Goal: Book appointment/travel/reservation

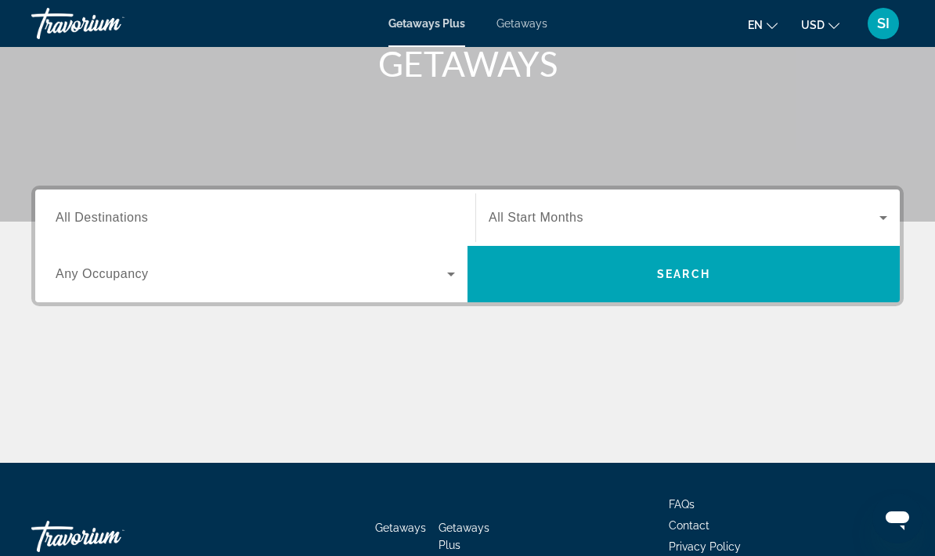
scroll to position [251, 0]
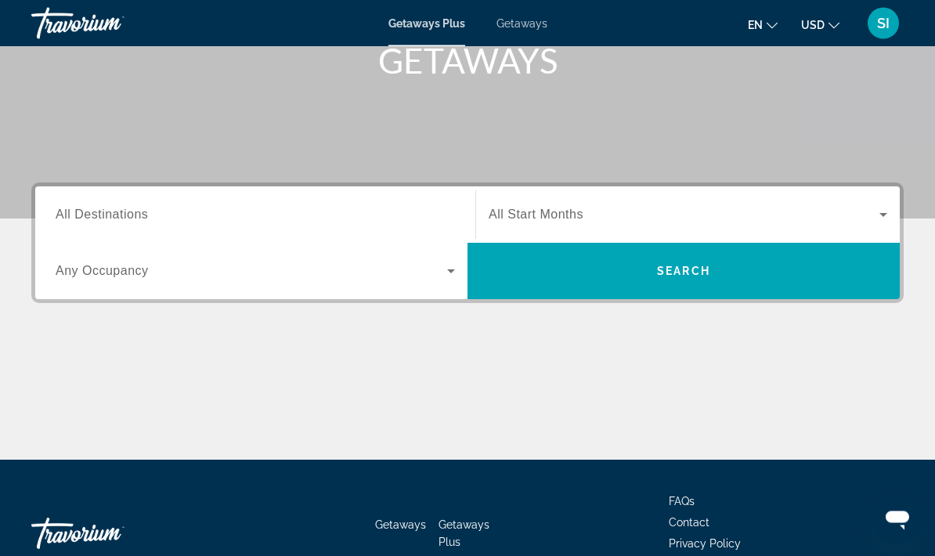
click at [448, 270] on icon "Search widget" at bounding box center [451, 272] width 8 height 4
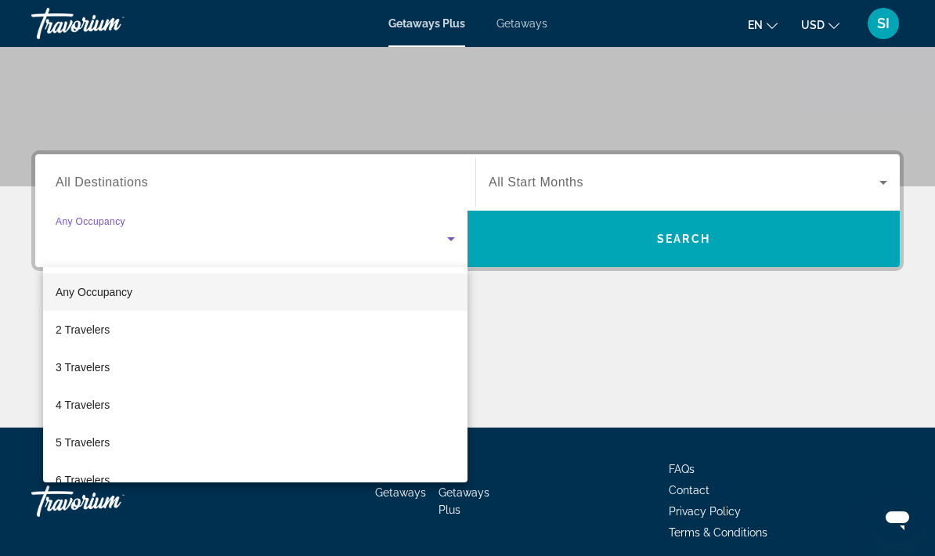
scroll to position [284, 0]
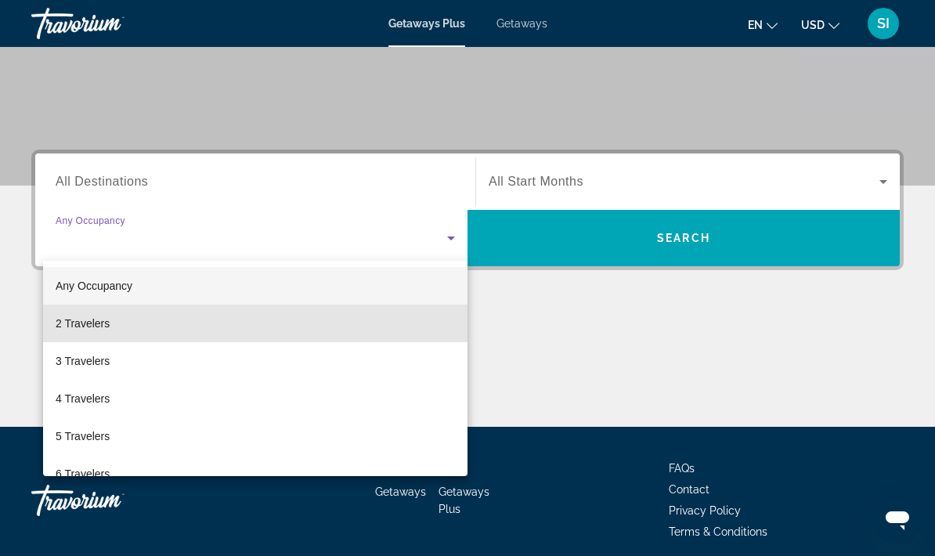
click at [103, 328] on span "2 Travelers" at bounding box center [83, 323] width 54 height 19
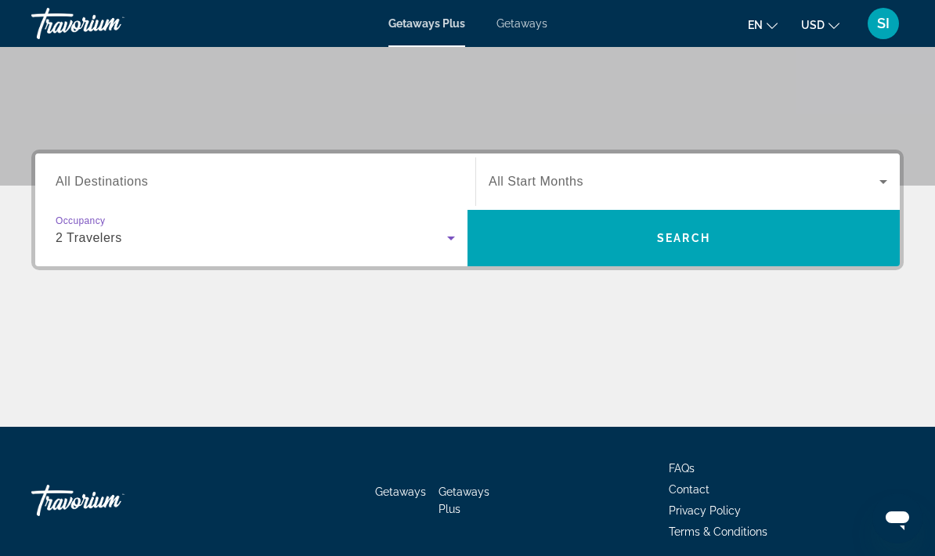
click at [125, 184] on span "All Destinations" at bounding box center [102, 181] width 92 height 13
click at [125, 184] on input "Destination All Destinations" at bounding box center [255, 182] width 399 height 19
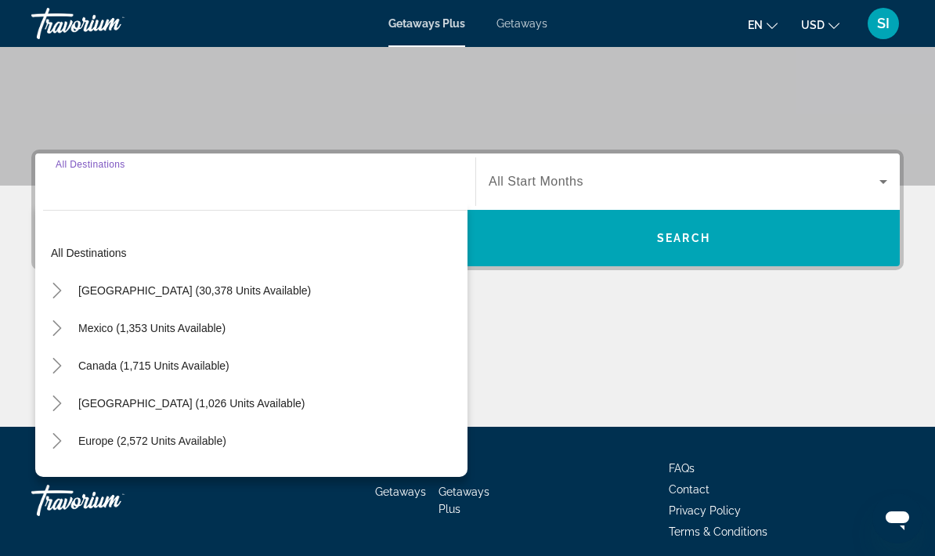
click at [118, 292] on span "[GEOGRAPHIC_DATA] (30,378 units available)" at bounding box center [194, 290] width 233 height 13
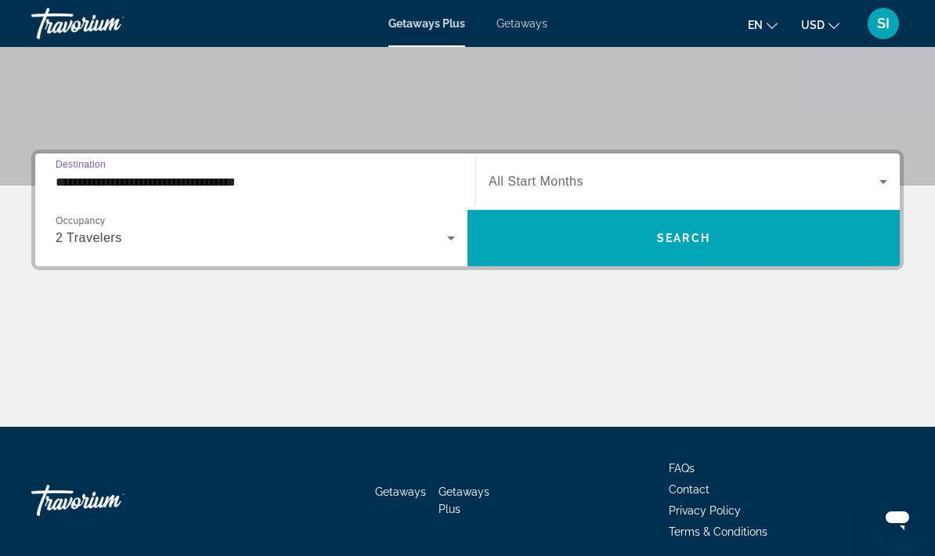
click at [117, 287] on div "**********" at bounding box center [467, 288] width 935 height 277
click at [102, 190] on input "**********" at bounding box center [255, 182] width 399 height 19
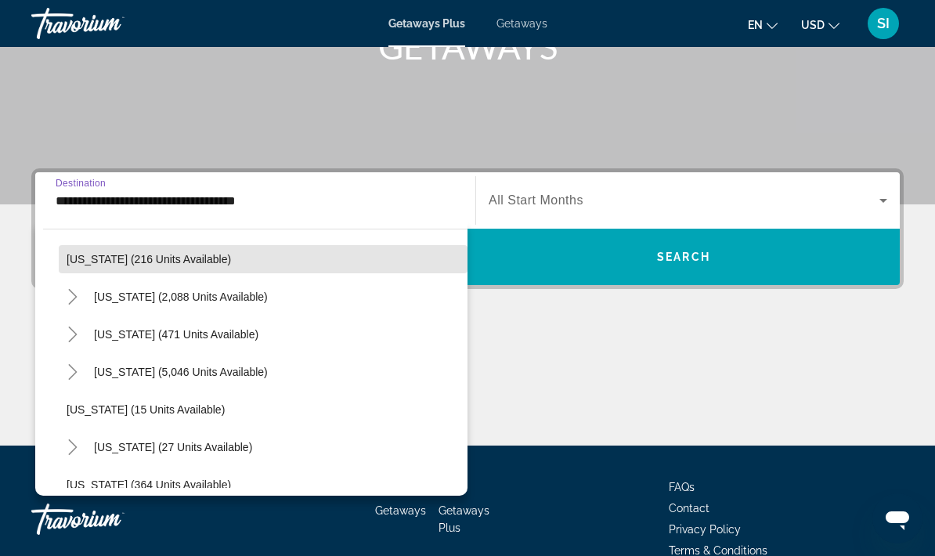
scroll to position [133, 0]
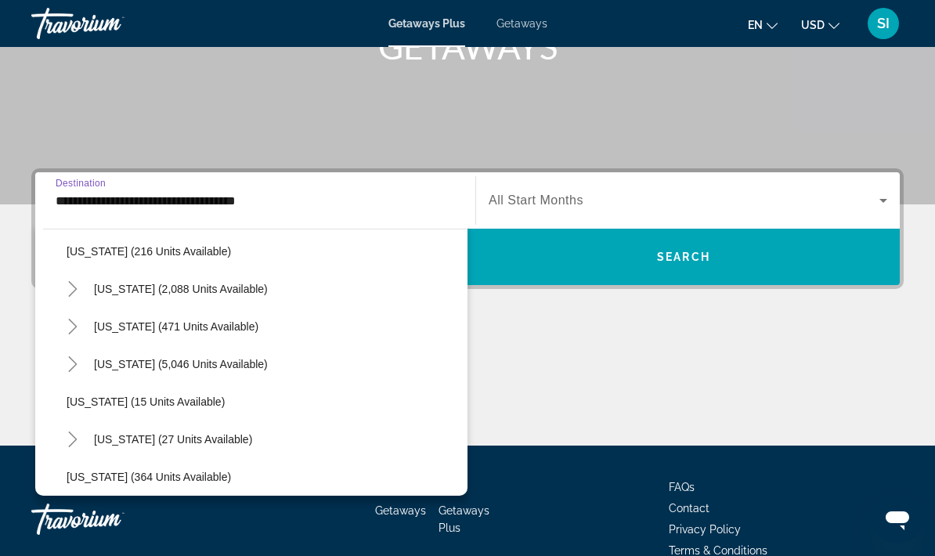
click at [199, 333] on span "Search widget" at bounding box center [176, 327] width 180 height 38
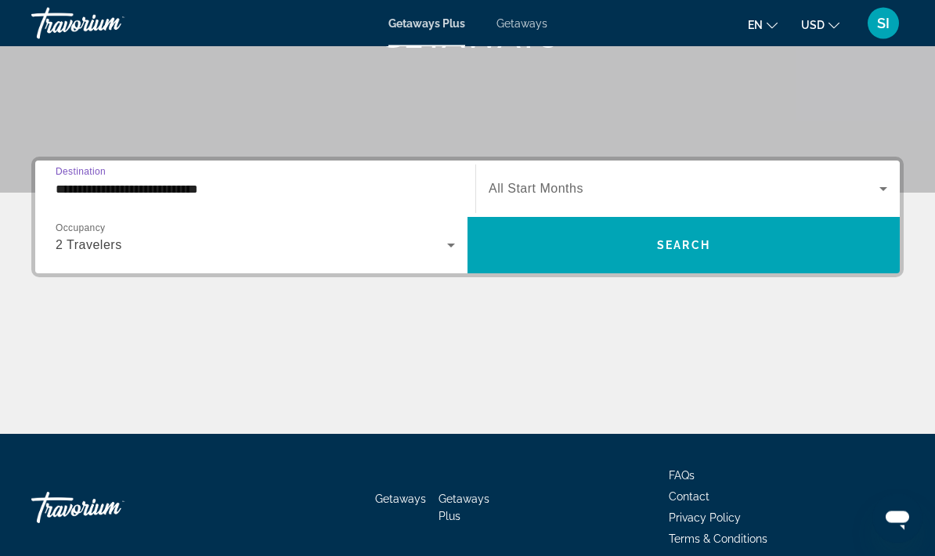
scroll to position [284, 0]
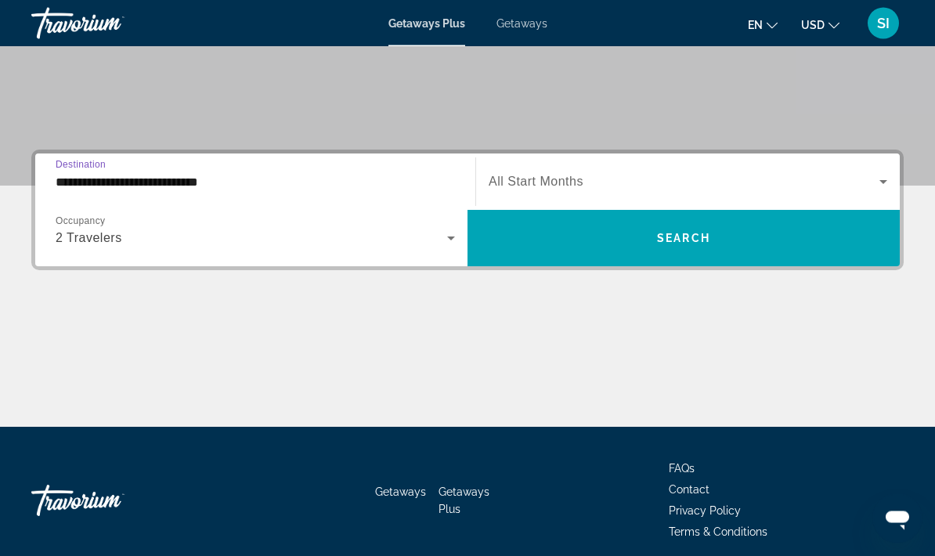
click at [174, 185] on input "**********" at bounding box center [255, 183] width 399 height 19
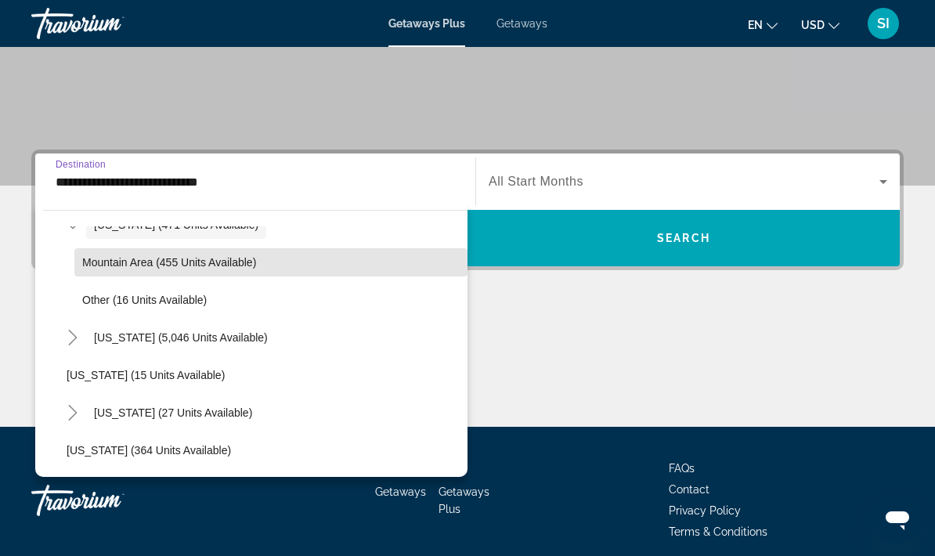
scroll to position [223, 0]
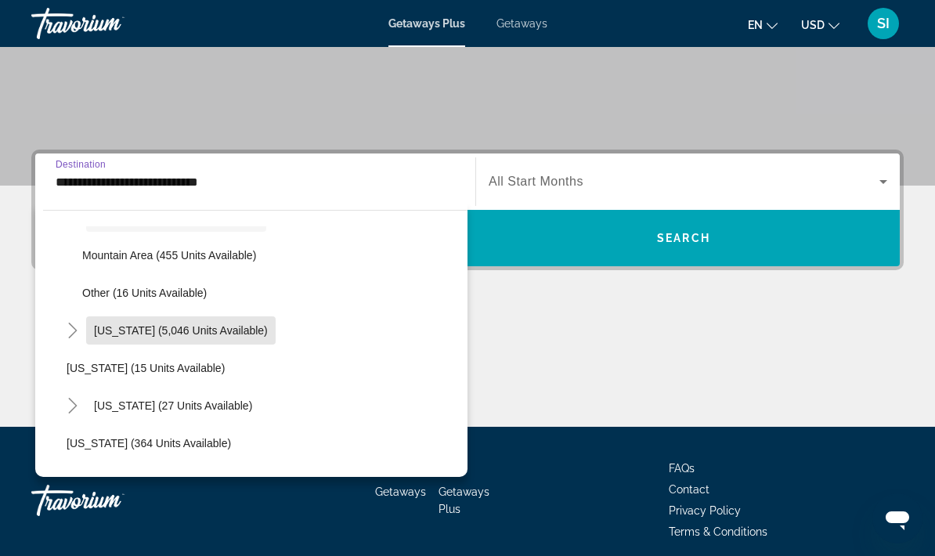
click at [187, 337] on span "Search widget" at bounding box center [181, 331] width 190 height 38
type input "**********"
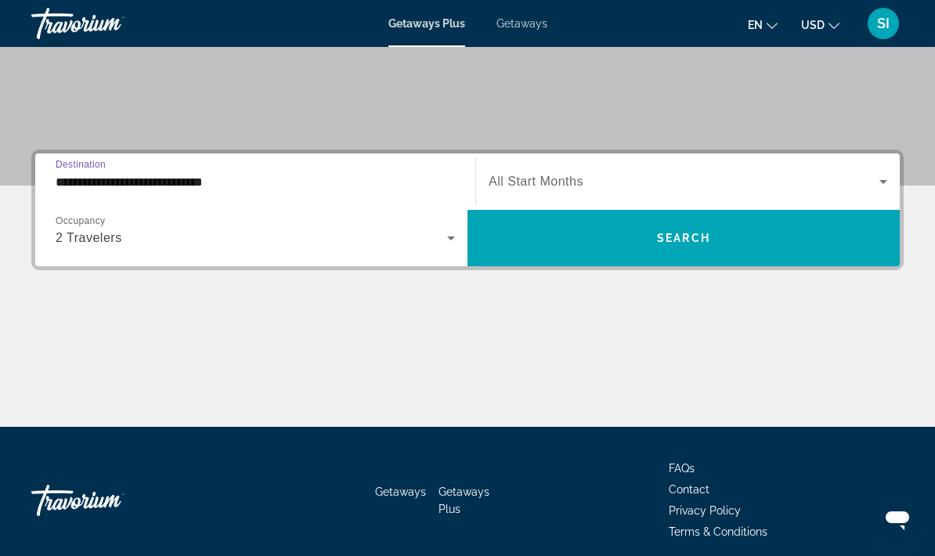
click at [692, 240] on span "Search" at bounding box center [683, 238] width 53 height 13
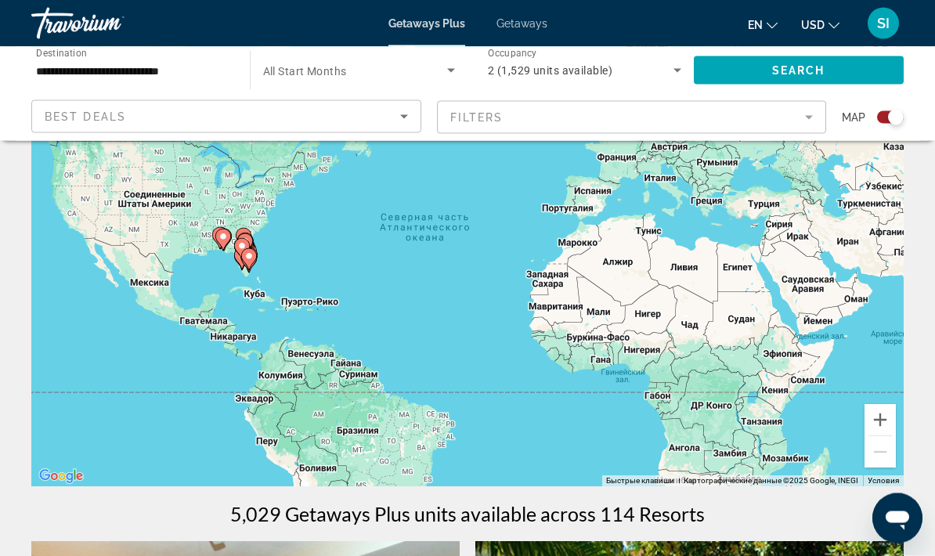
scroll to position [132, 0]
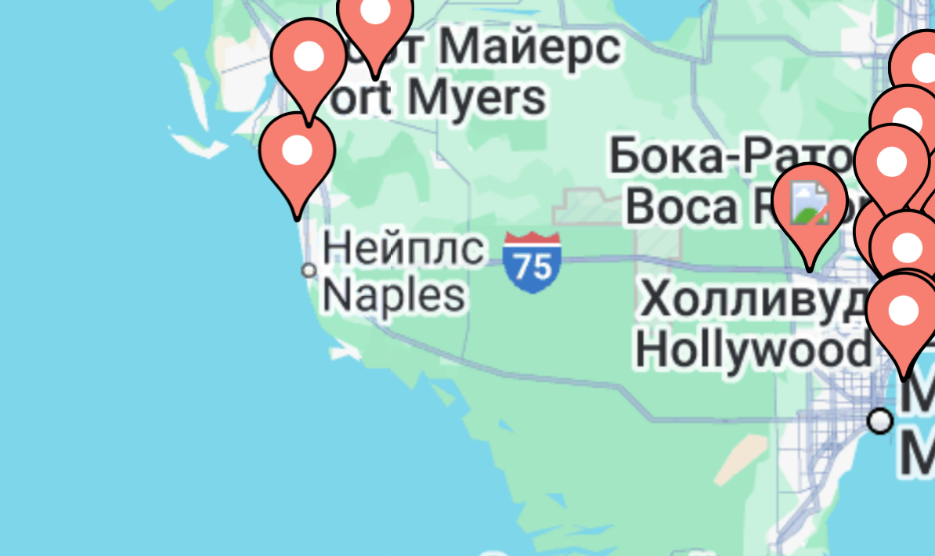
type input "**********"
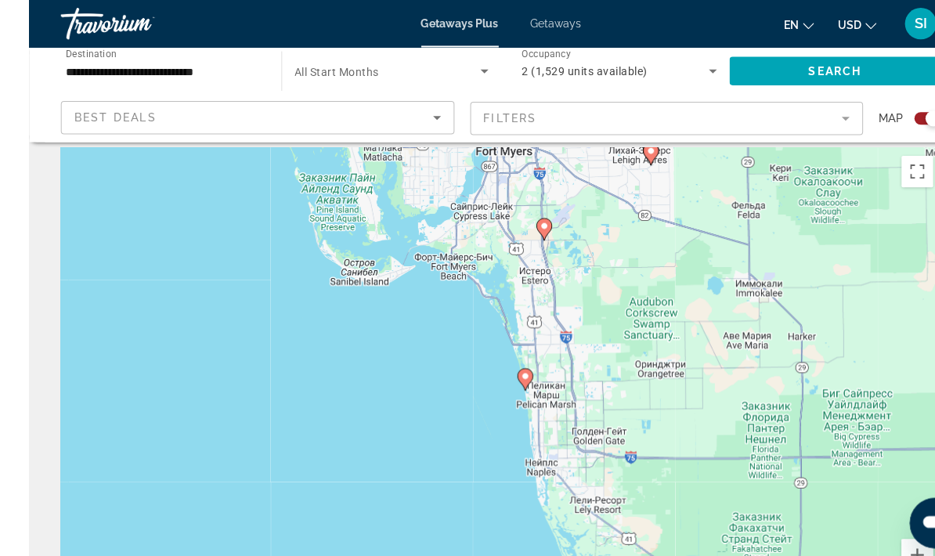
scroll to position [0, 0]
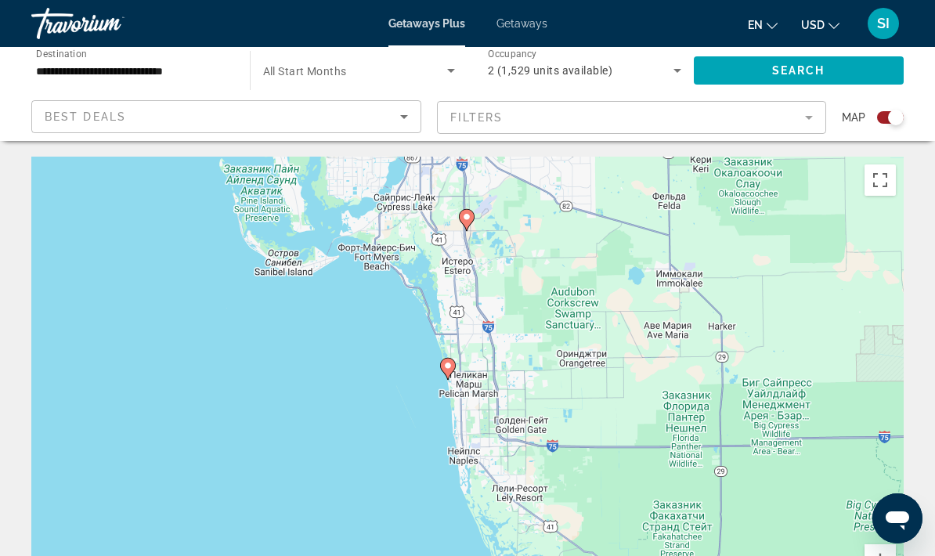
click at [453, 363] on icon "Main content" at bounding box center [448, 369] width 14 height 20
click at [461, 359] on div "Для навигации используйте клавиши со стрелками. Чтобы активировать перетаскиван…" at bounding box center [467, 392] width 873 height 470
click at [454, 371] on icon "Main content" at bounding box center [448, 369] width 16 height 22
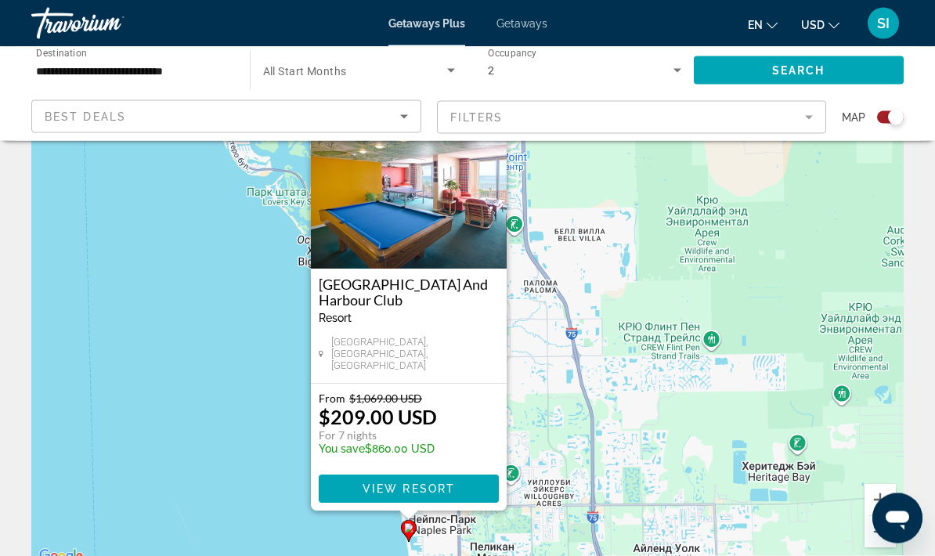
scroll to position [60, 0]
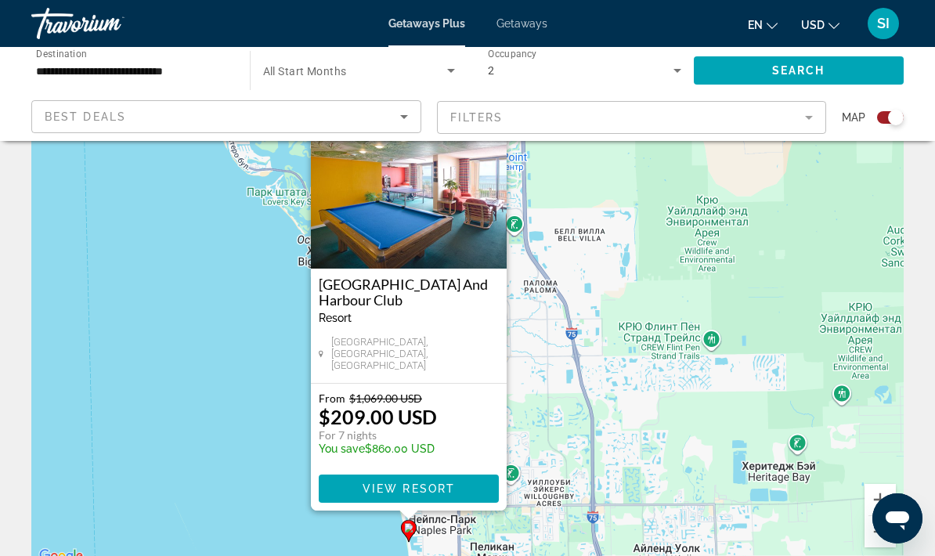
click at [421, 497] on span "Main content" at bounding box center [409, 489] width 180 height 38
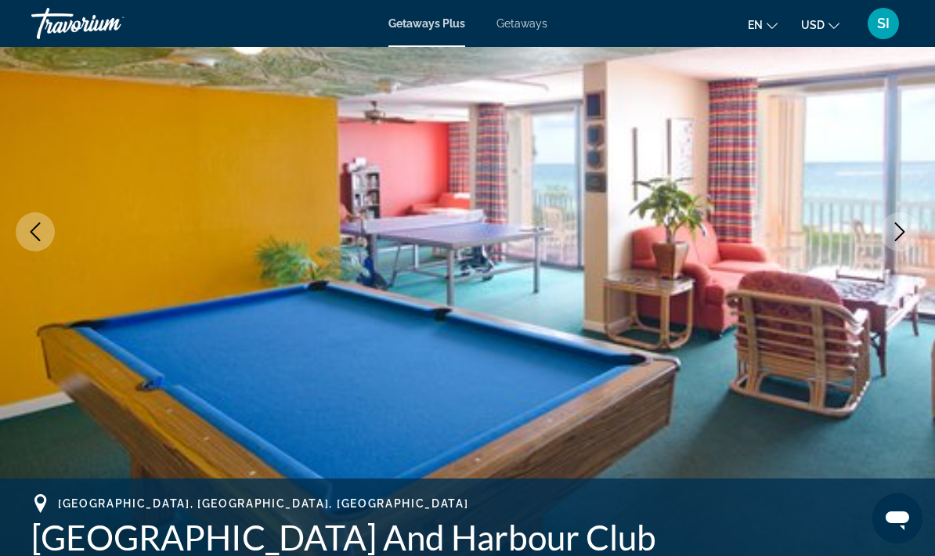
scroll to position [217, 0]
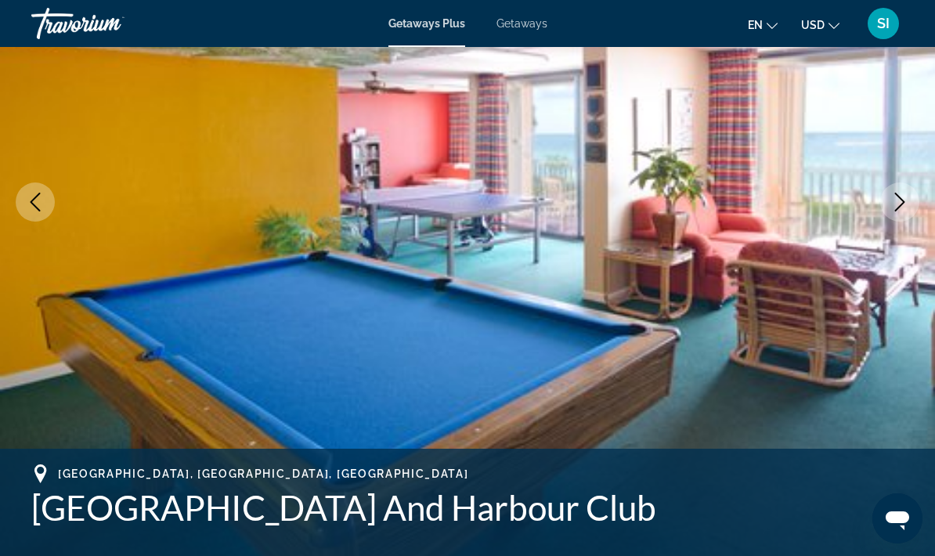
click at [900, 194] on icon "Next image" at bounding box center [900, 202] width 19 height 19
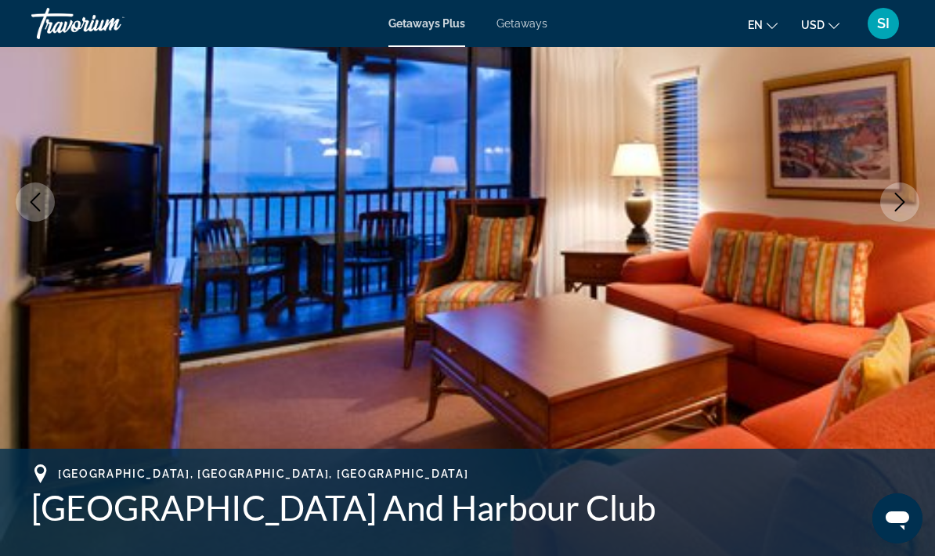
click at [905, 199] on icon "Next image" at bounding box center [900, 202] width 19 height 19
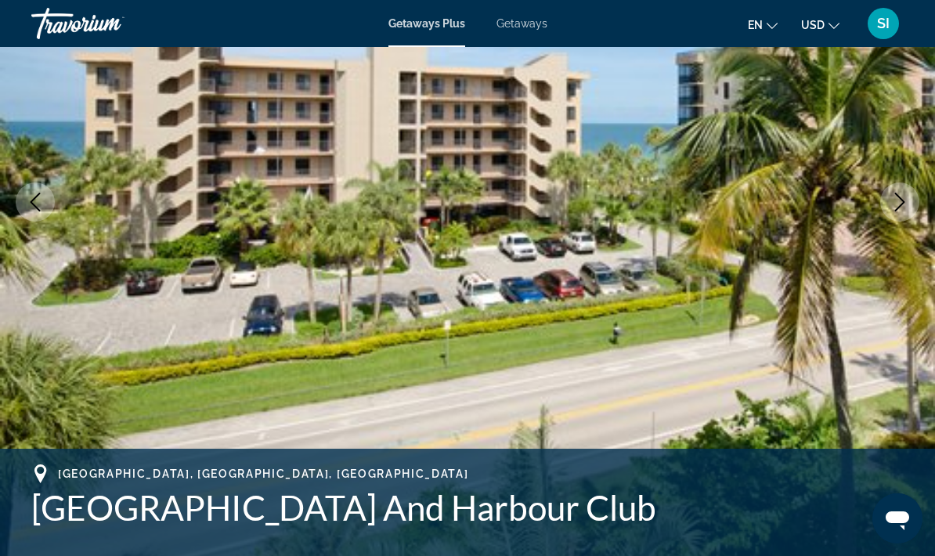
click at [903, 198] on icon "Next image" at bounding box center [900, 202] width 19 height 19
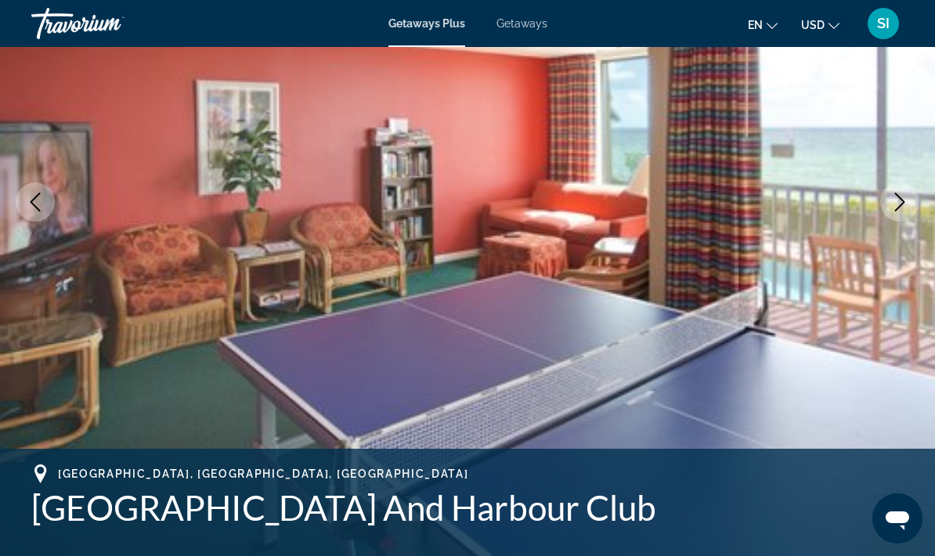
click at [900, 201] on icon "Next image" at bounding box center [900, 202] width 19 height 19
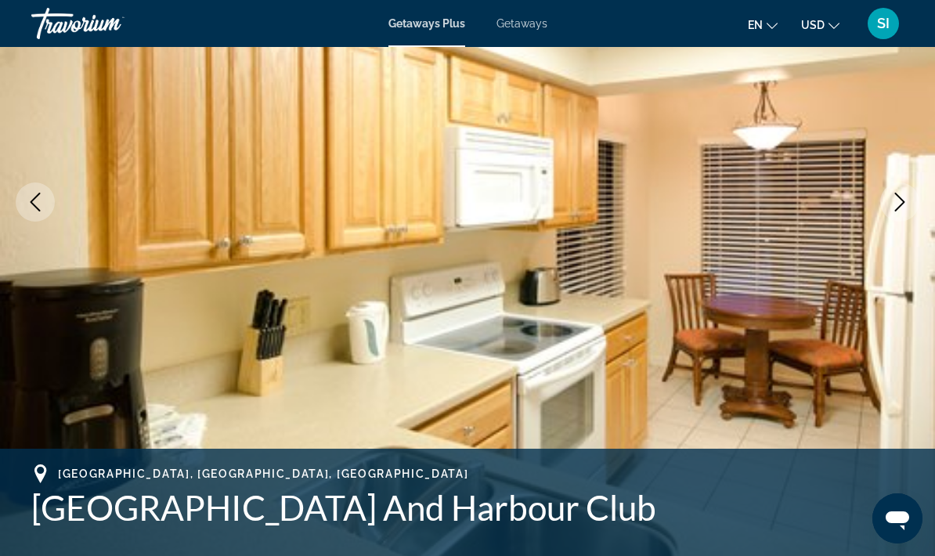
click at [901, 201] on icon "Next image" at bounding box center [900, 202] width 19 height 19
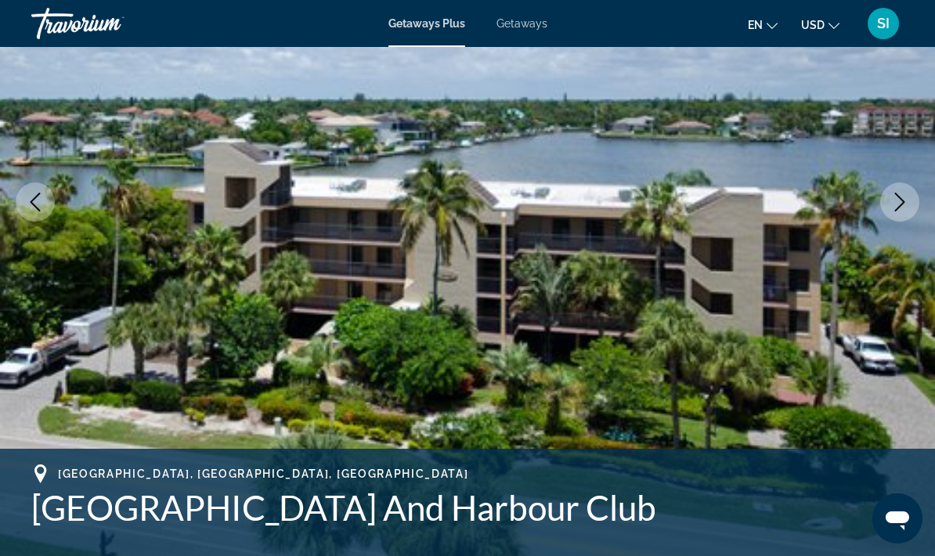
click at [911, 201] on button "Next image" at bounding box center [899, 202] width 39 height 39
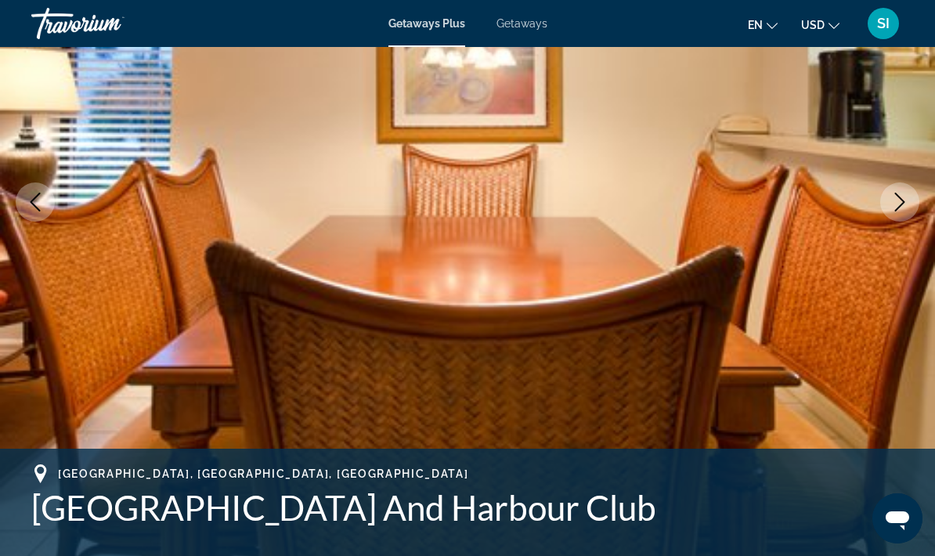
click at [904, 199] on icon "Next image" at bounding box center [900, 202] width 19 height 19
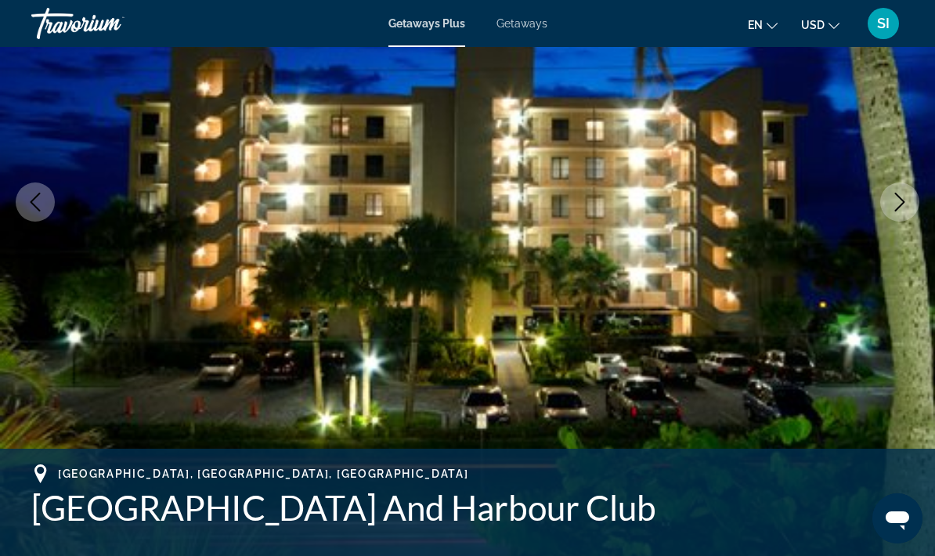
click at [912, 197] on button "Next image" at bounding box center [899, 202] width 39 height 39
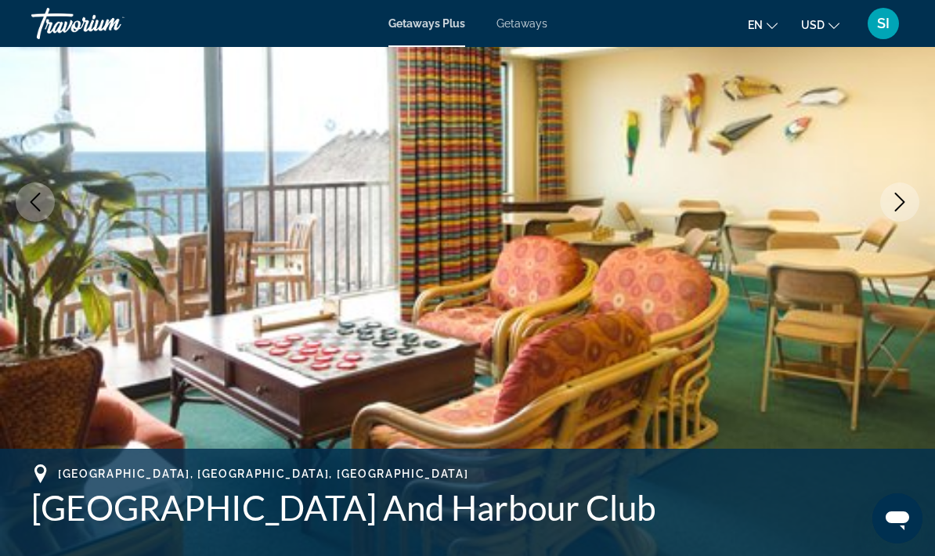
click at [906, 197] on icon "Next image" at bounding box center [900, 202] width 19 height 19
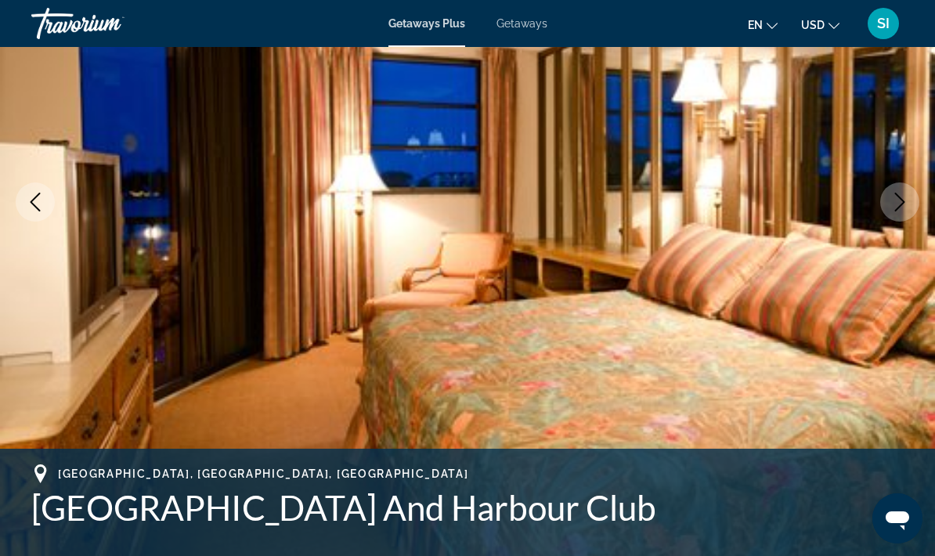
click at [916, 195] on button "Next image" at bounding box center [899, 202] width 39 height 39
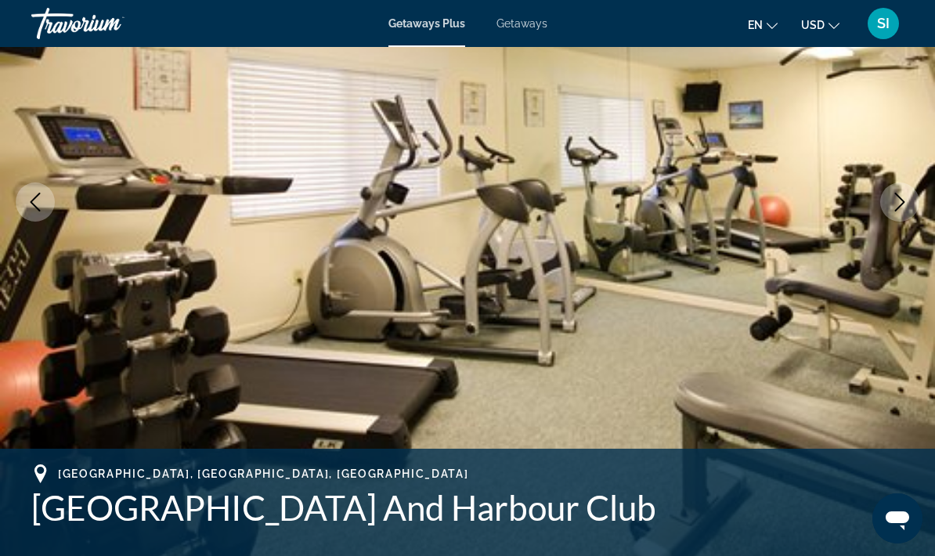
click at [913, 196] on button "Next image" at bounding box center [899, 202] width 39 height 39
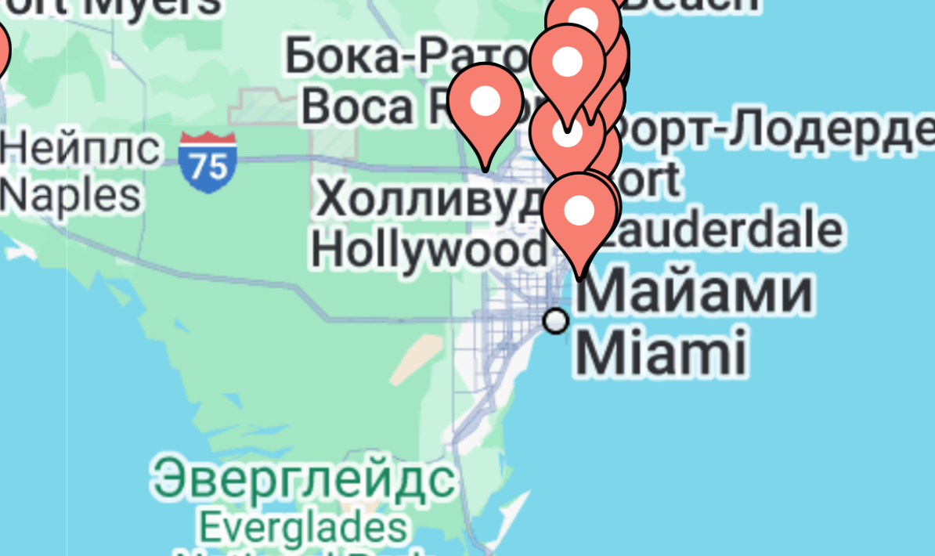
type input "**********"
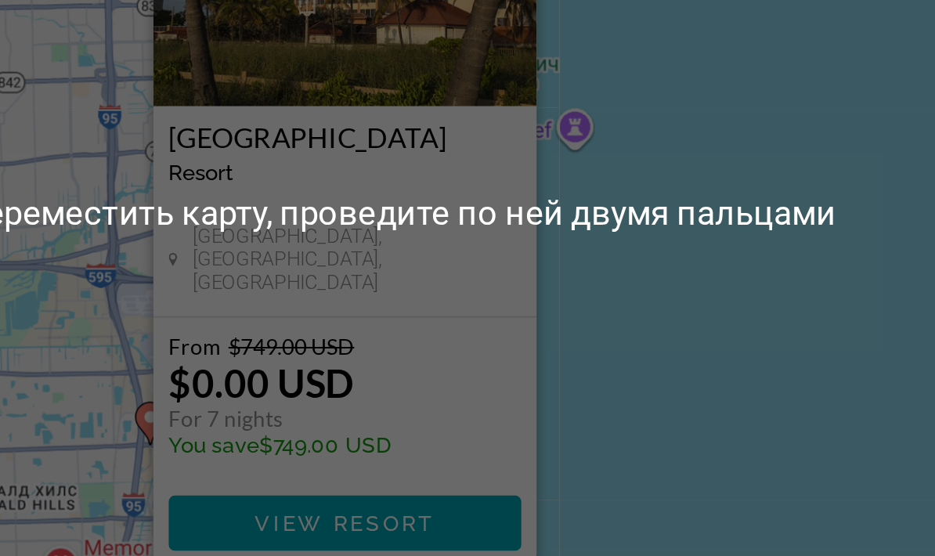
scroll to position [43, 0]
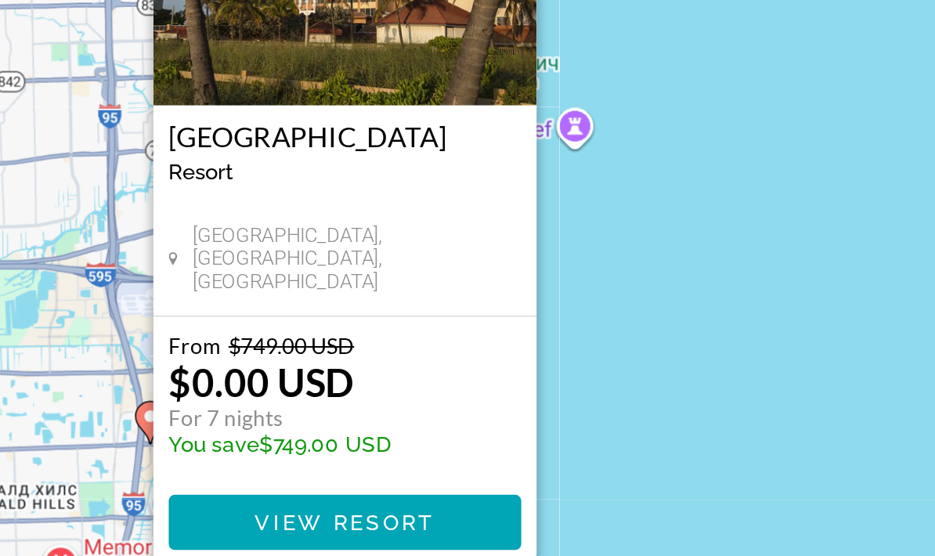
click at [421, 501] on span "View Resort" at bounding box center [467, 507] width 92 height 13
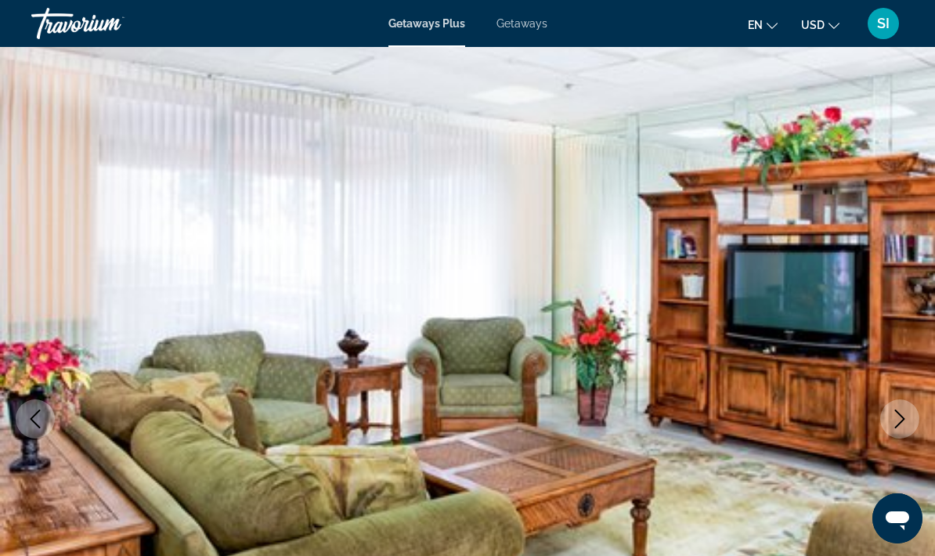
click at [447, 167] on img "Main content" at bounding box center [467, 419] width 935 height 744
click at [902, 420] on icon "Next image" at bounding box center [900, 419] width 19 height 19
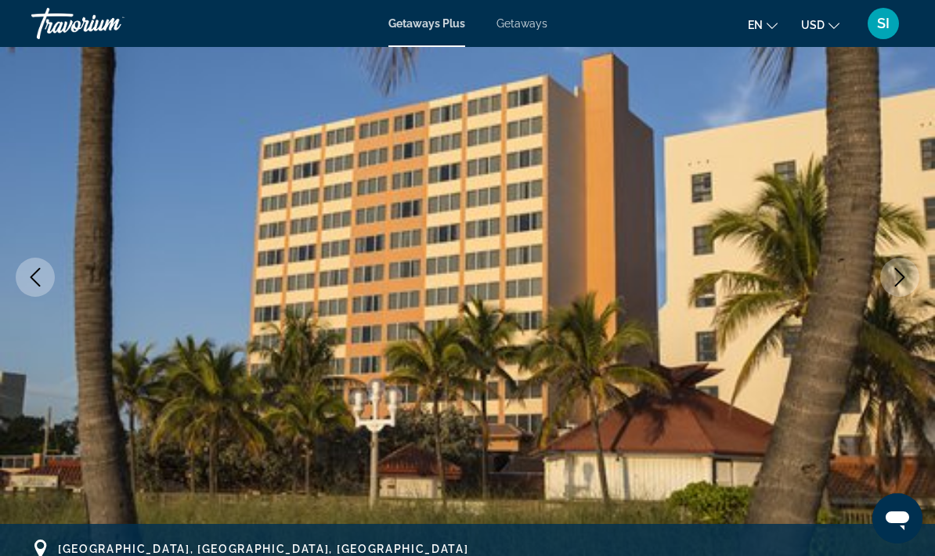
scroll to position [173, 0]
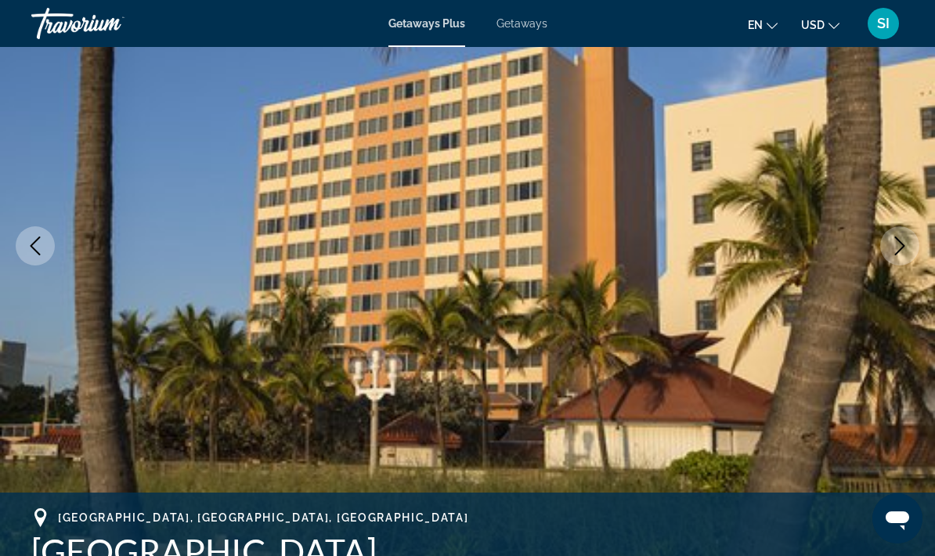
click at [888, 242] on button "Next image" at bounding box center [899, 245] width 39 height 39
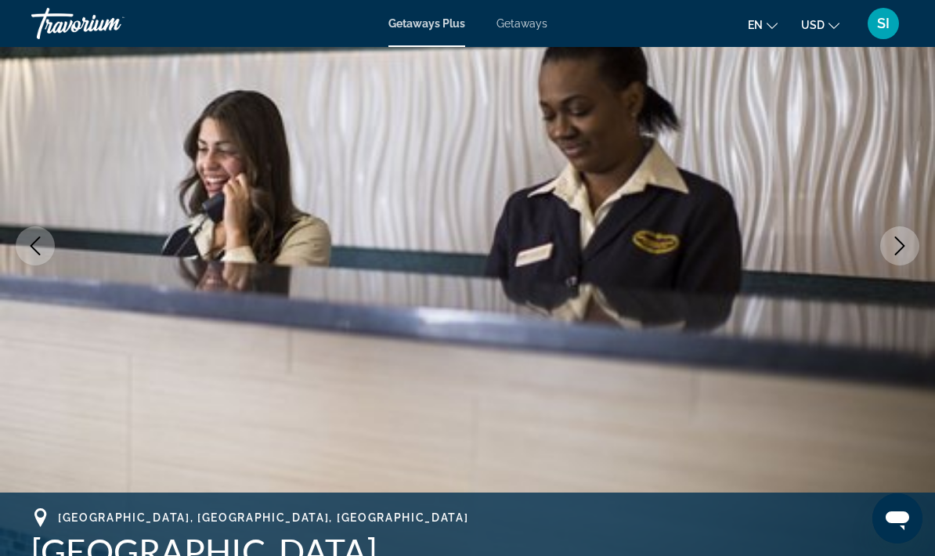
click at [902, 252] on icon "Next image" at bounding box center [900, 246] width 19 height 19
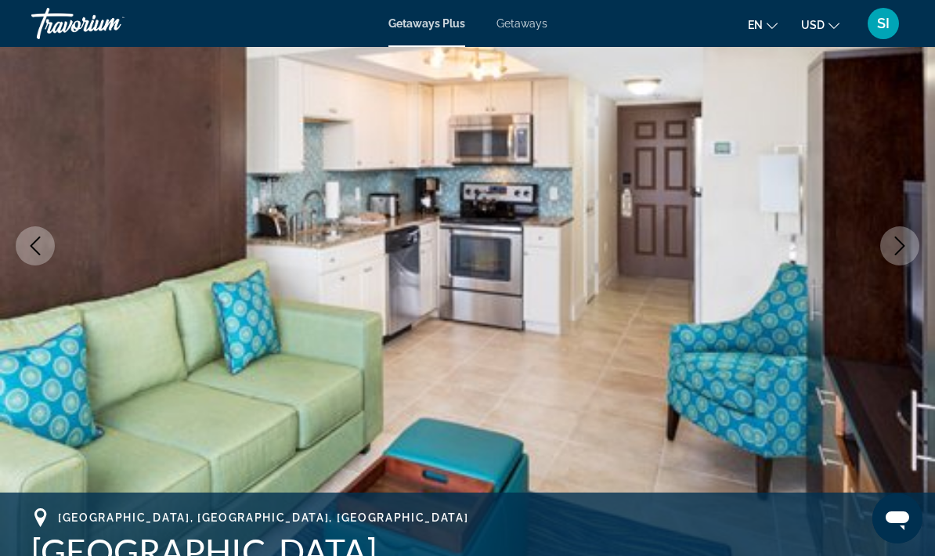
click at [899, 249] on icon "Next image" at bounding box center [900, 246] width 19 height 19
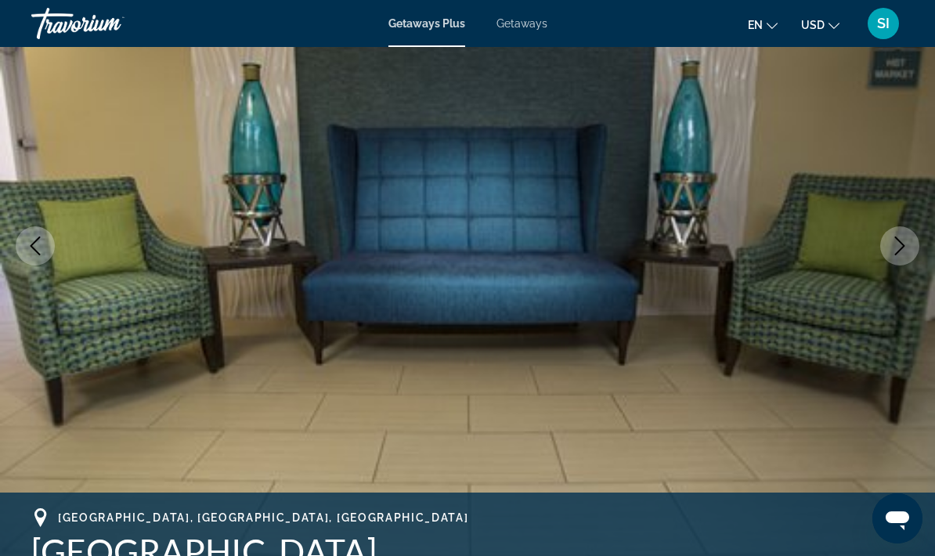
click at [899, 248] on icon "Next image" at bounding box center [900, 246] width 19 height 19
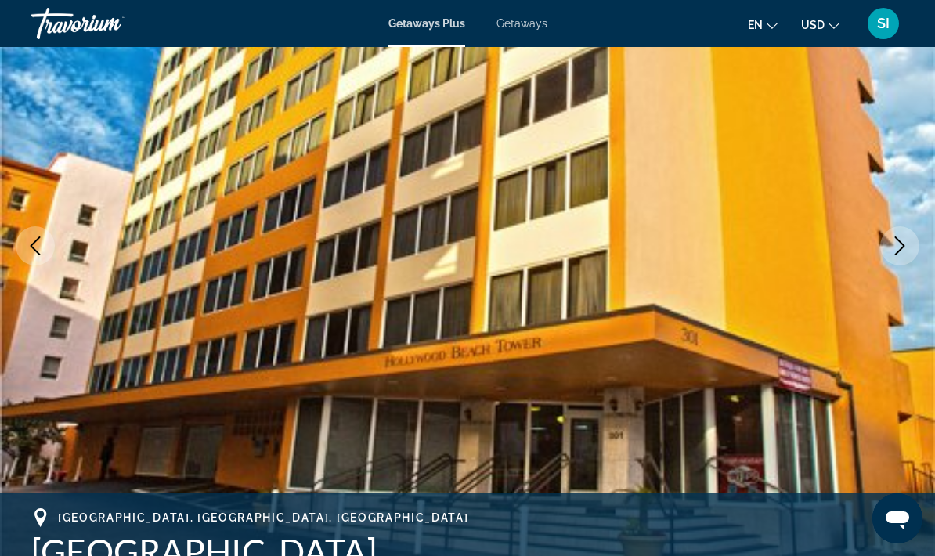
click at [905, 247] on icon "Next image" at bounding box center [900, 246] width 19 height 19
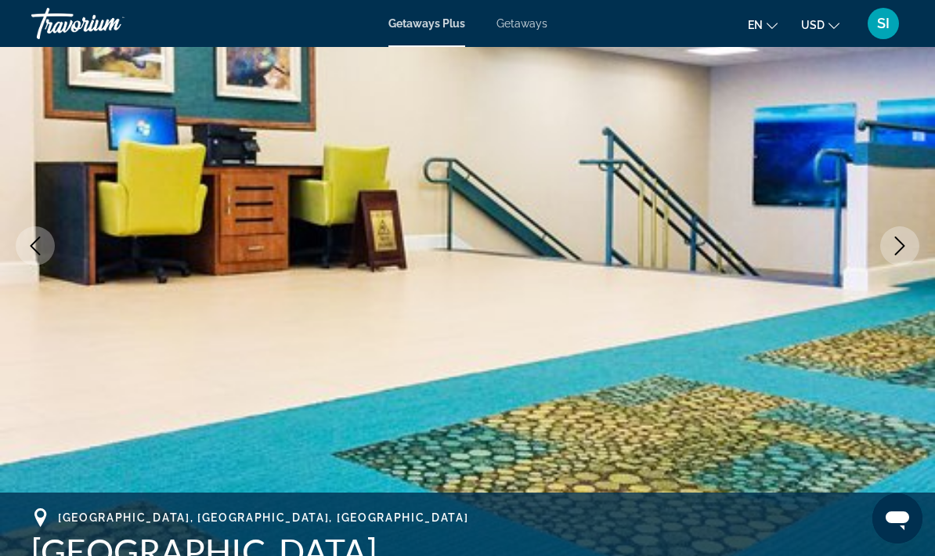
click at [895, 242] on icon "Next image" at bounding box center [900, 246] width 19 height 19
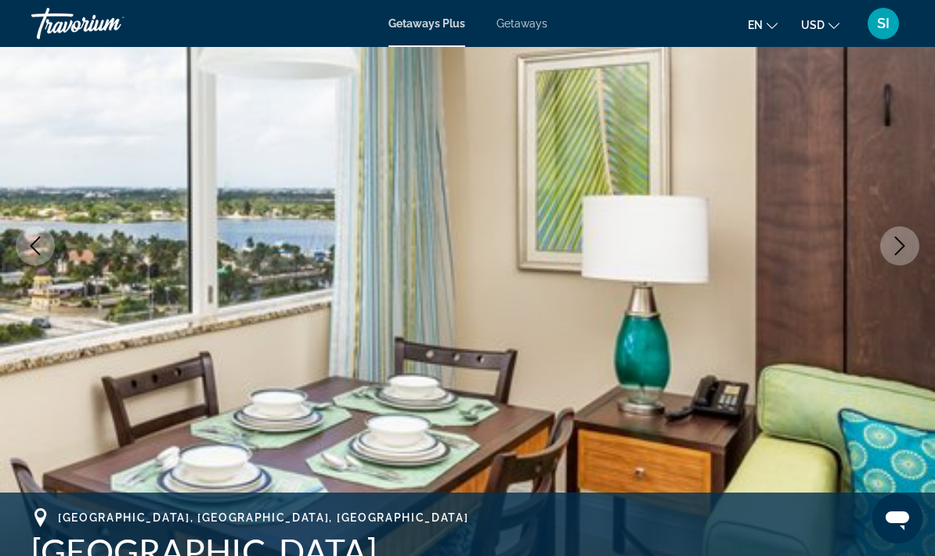
click at [895, 242] on icon "Next image" at bounding box center [900, 246] width 19 height 19
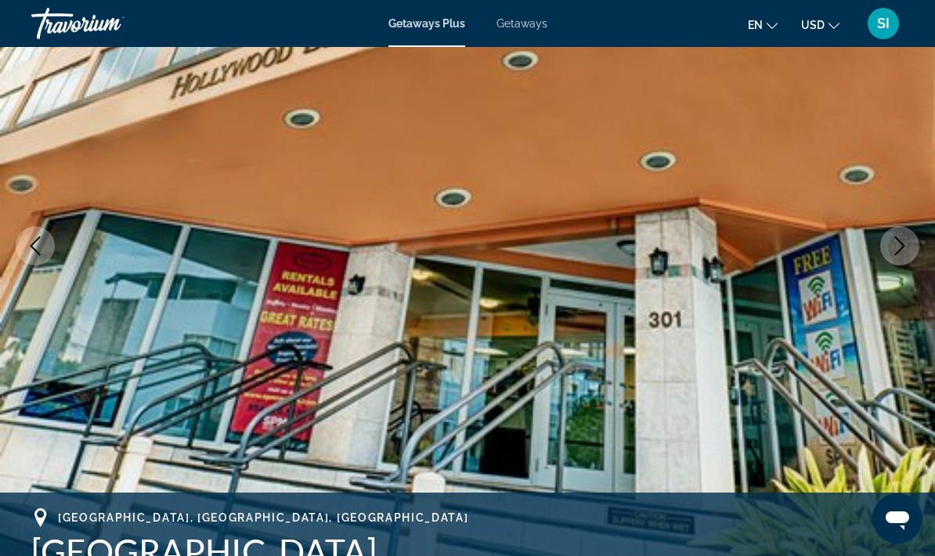
click at [902, 247] on icon "Next image" at bounding box center [900, 246] width 19 height 19
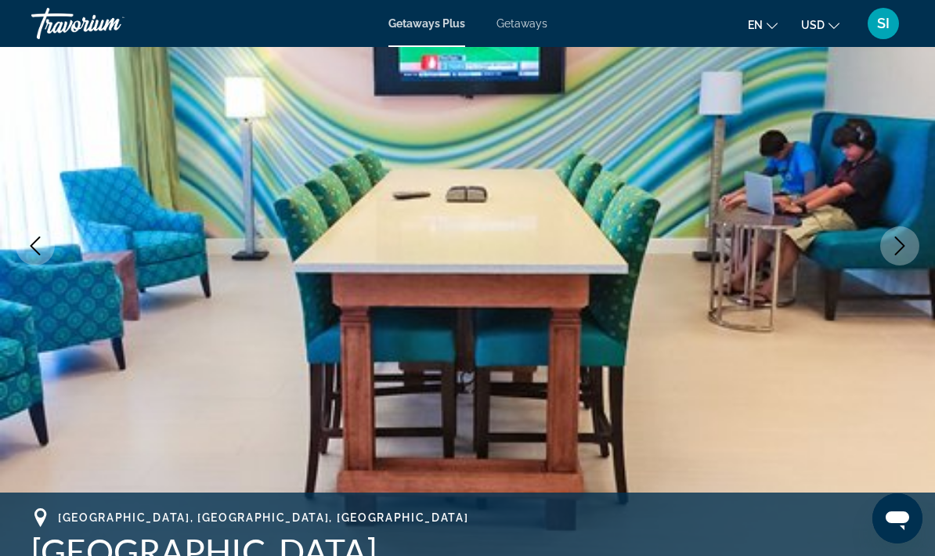
click at [909, 240] on icon "Next image" at bounding box center [900, 246] width 19 height 19
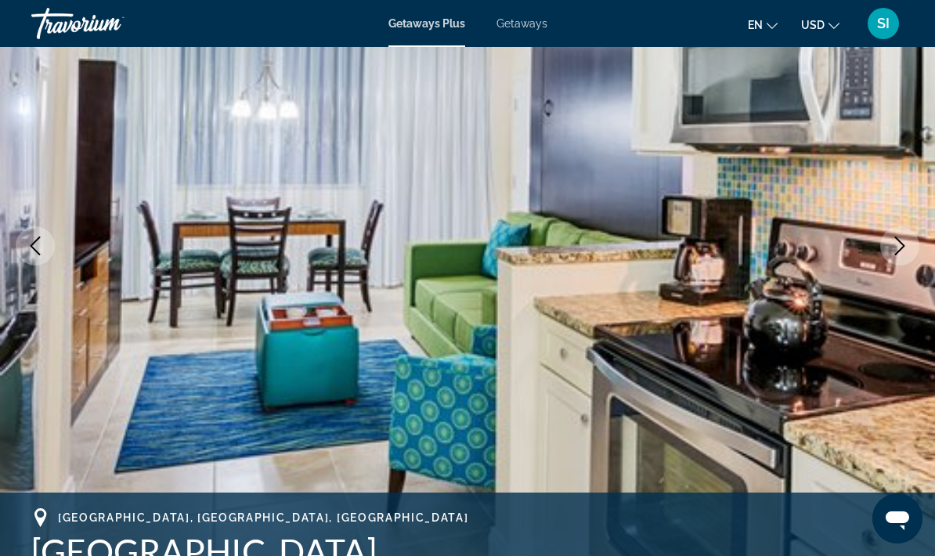
click at [908, 244] on icon "Next image" at bounding box center [900, 246] width 19 height 19
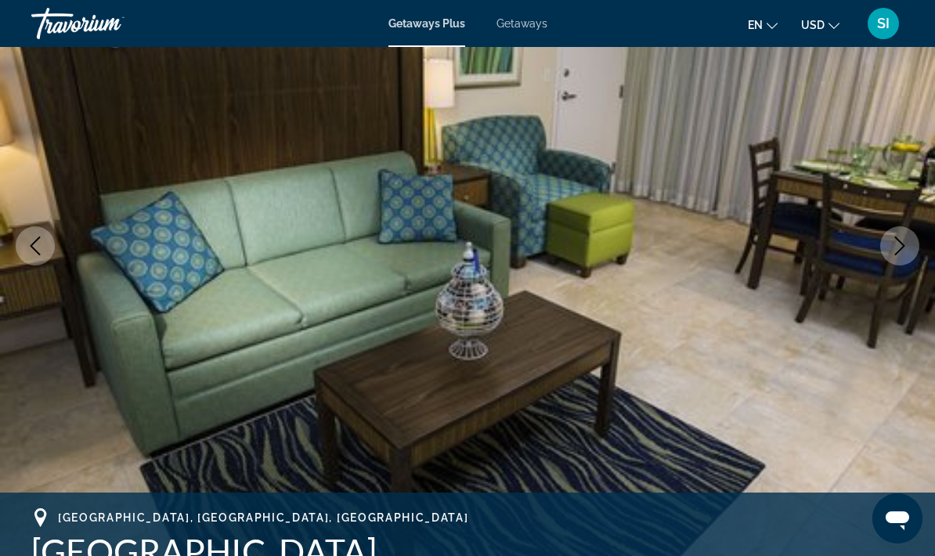
click at [904, 244] on icon "Next image" at bounding box center [900, 246] width 19 height 19
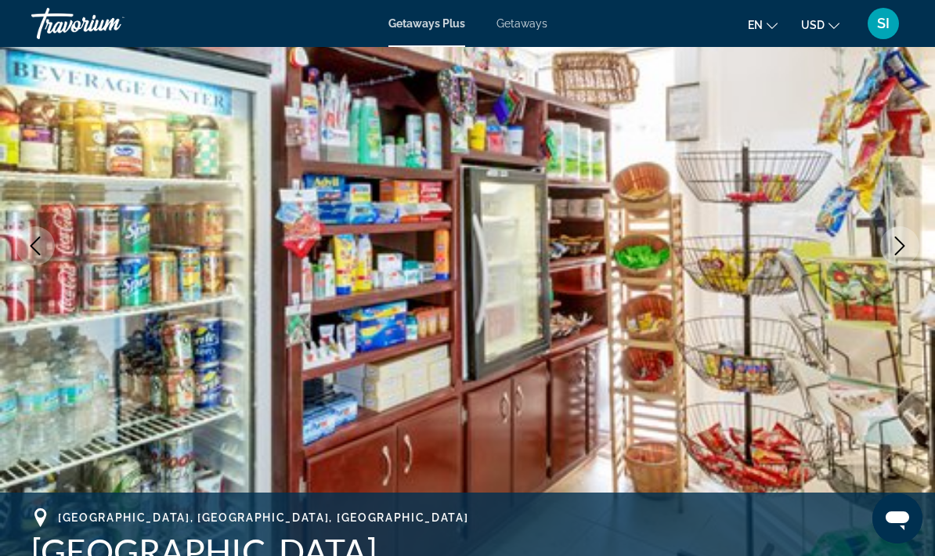
click at [903, 244] on icon "Next image" at bounding box center [900, 246] width 19 height 19
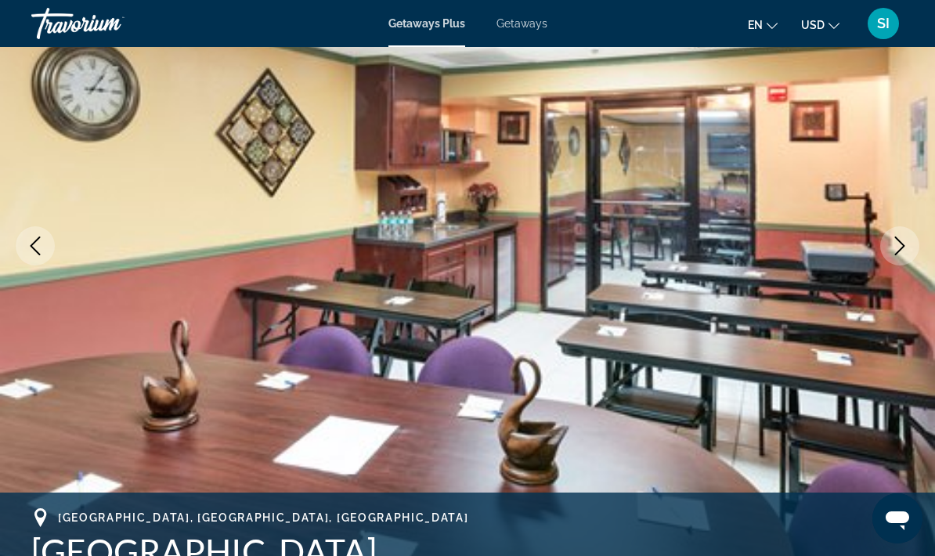
click at [907, 242] on icon "Next image" at bounding box center [900, 246] width 19 height 19
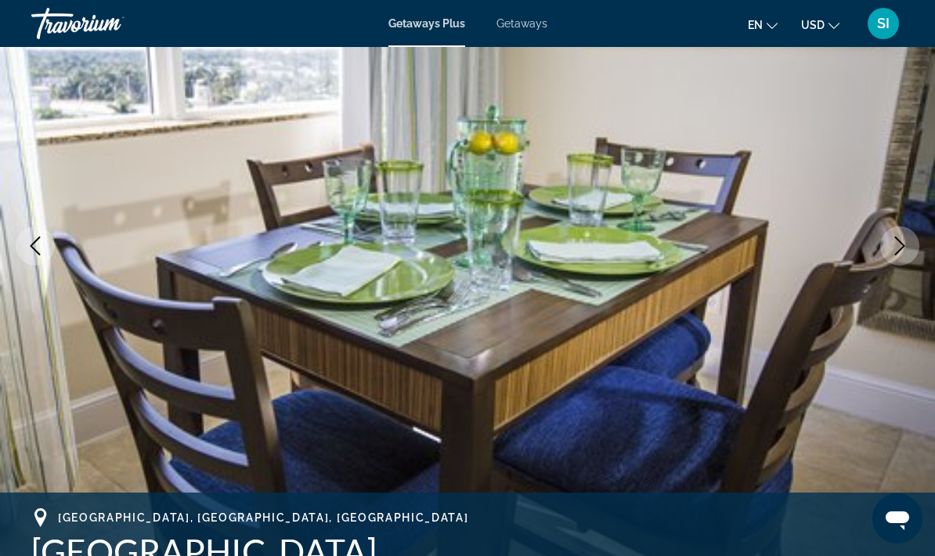
click at [908, 242] on icon "Next image" at bounding box center [900, 246] width 19 height 19
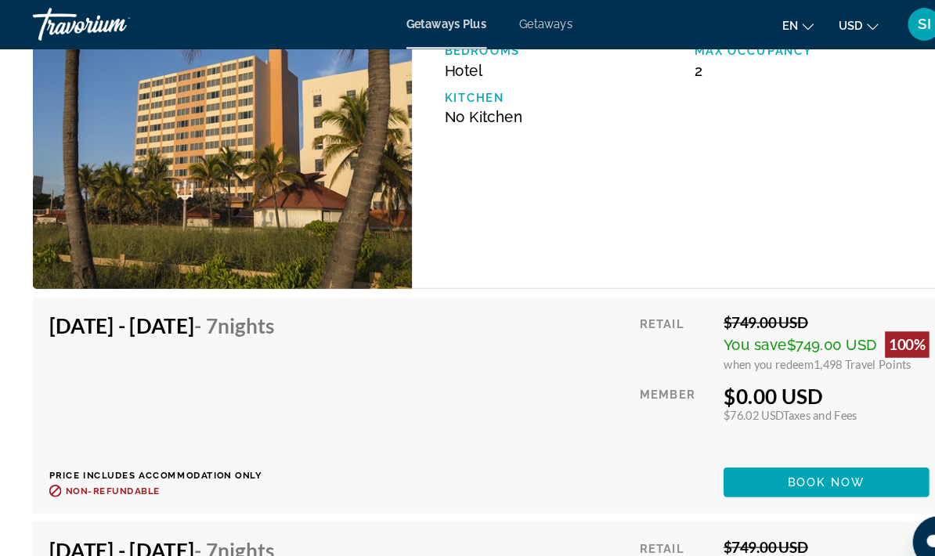
scroll to position [3196, 0]
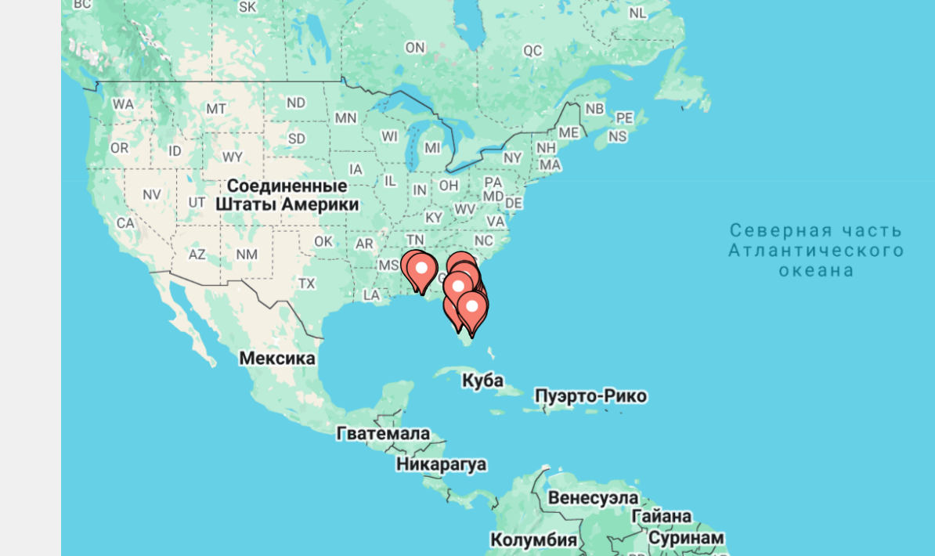
scroll to position [2, 0]
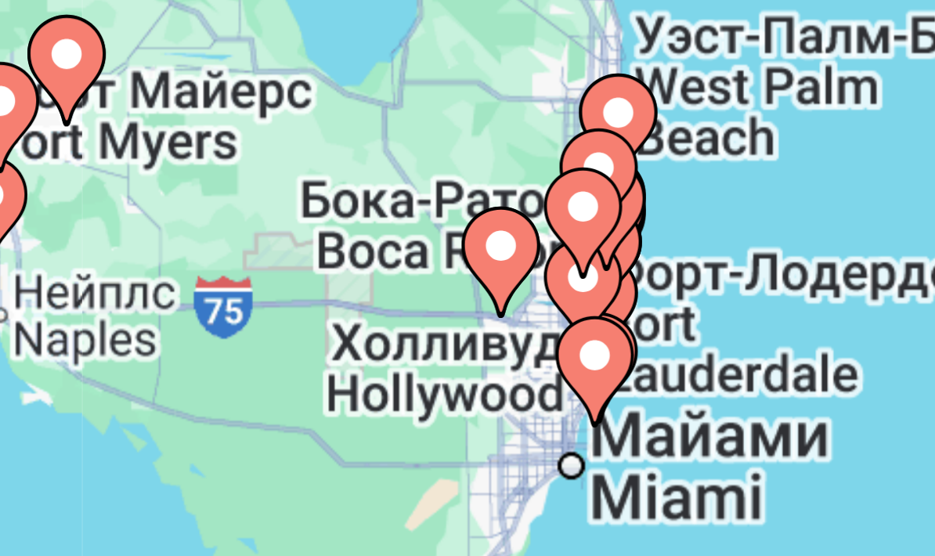
type input "**********"
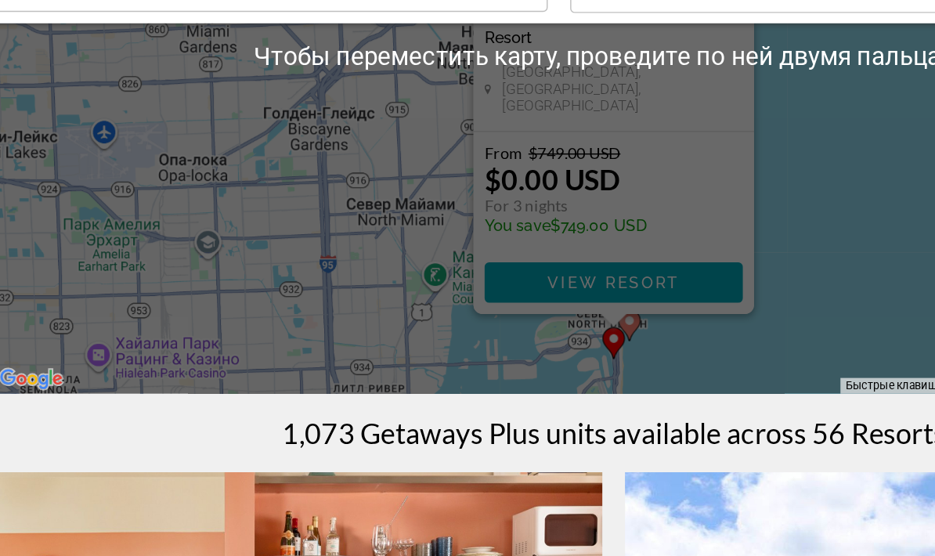
scroll to position [230, 0]
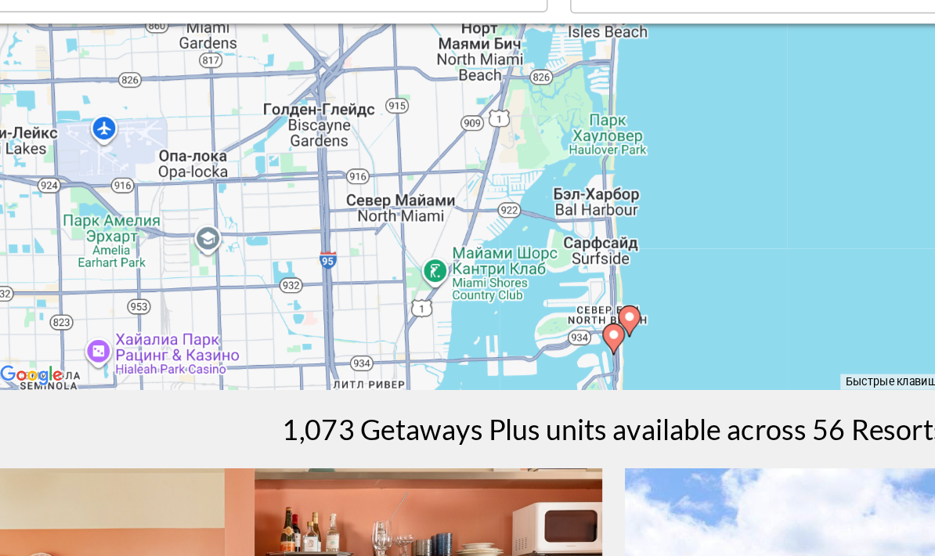
click at [573, 201] on div "Чтобы активировать перетаскивание с помощью клавиатуры, нажмите Alt + Ввод. Пос…" at bounding box center [467, 161] width 873 height 470
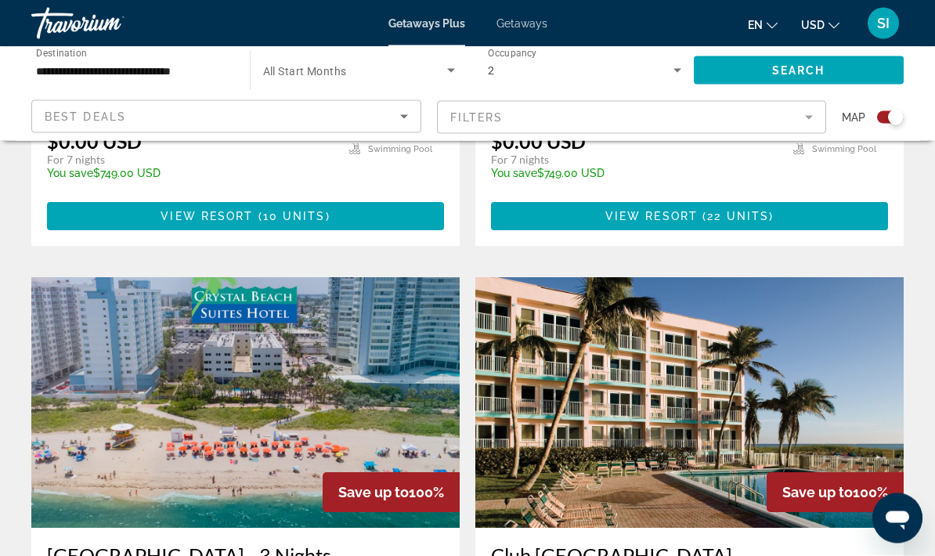
scroll to position [2666, 0]
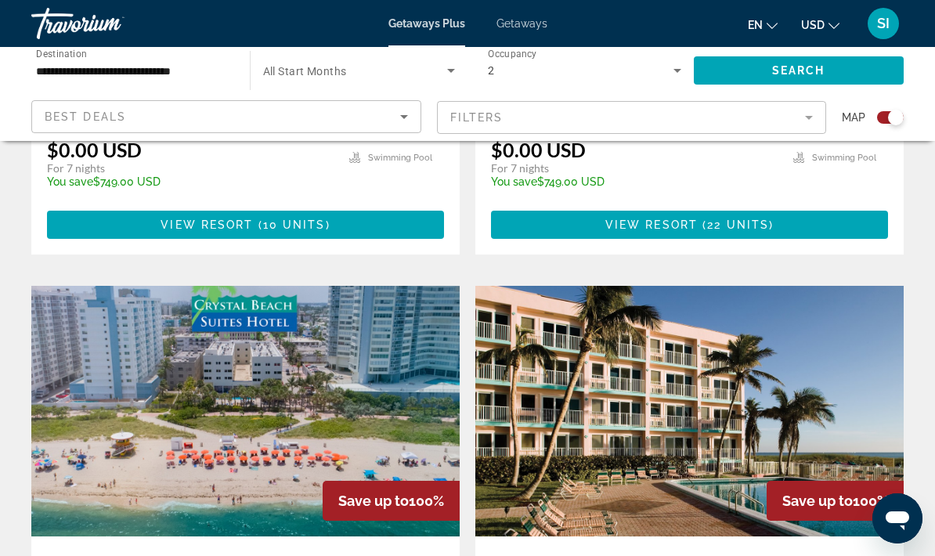
click at [671, 342] on img "Main content" at bounding box center [689, 411] width 428 height 251
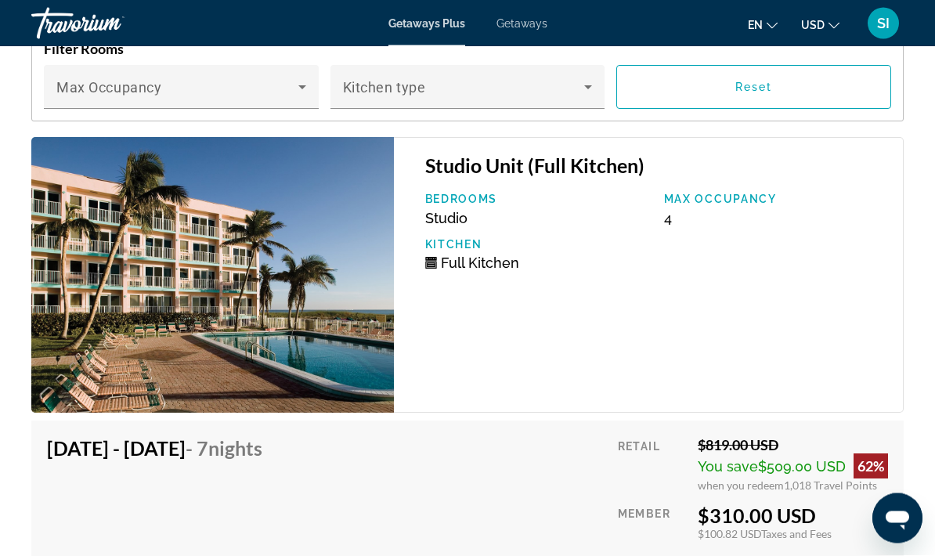
scroll to position [3433, 0]
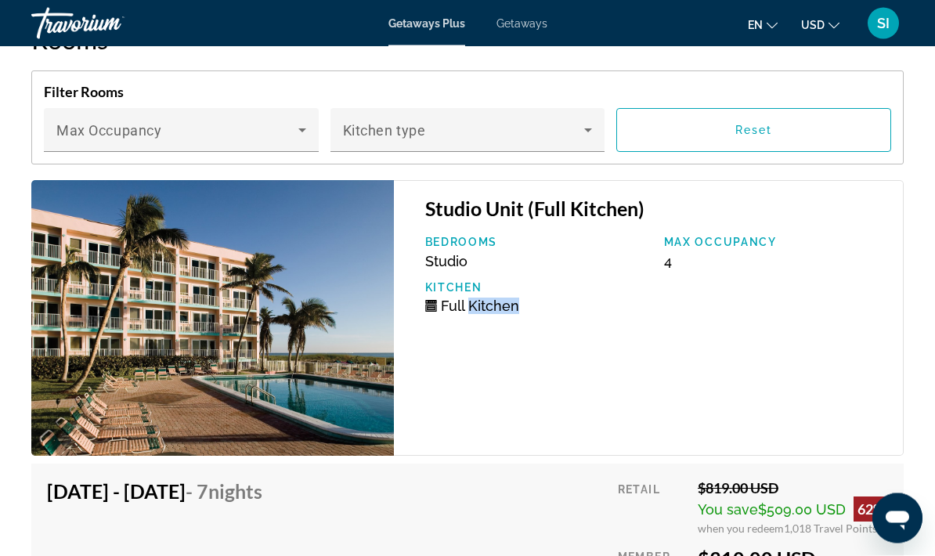
click at [591, 436] on div "Studio Unit (Full Kitchen) Bedrooms Studio Max Occupancy 4 Kitchen Full Kitchen" at bounding box center [649, 319] width 511 height 276
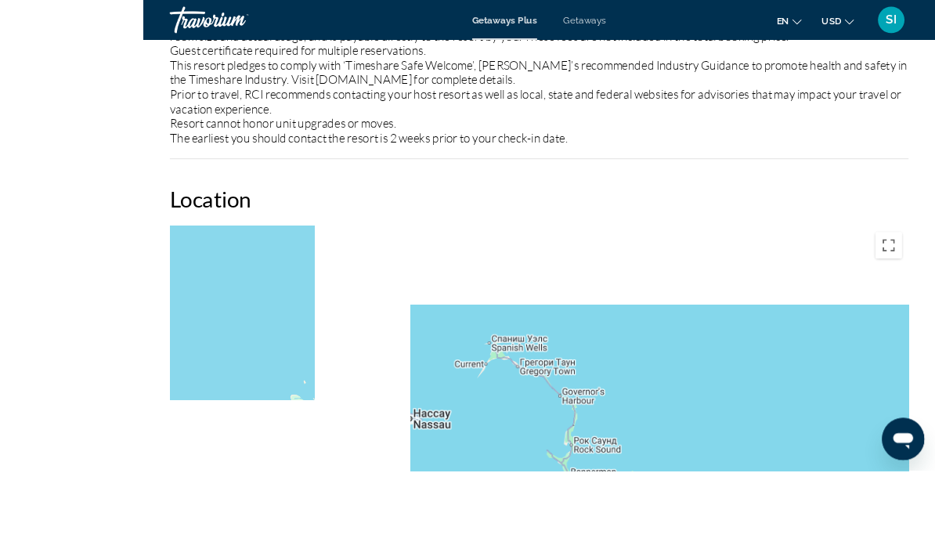
scroll to position [2836, 0]
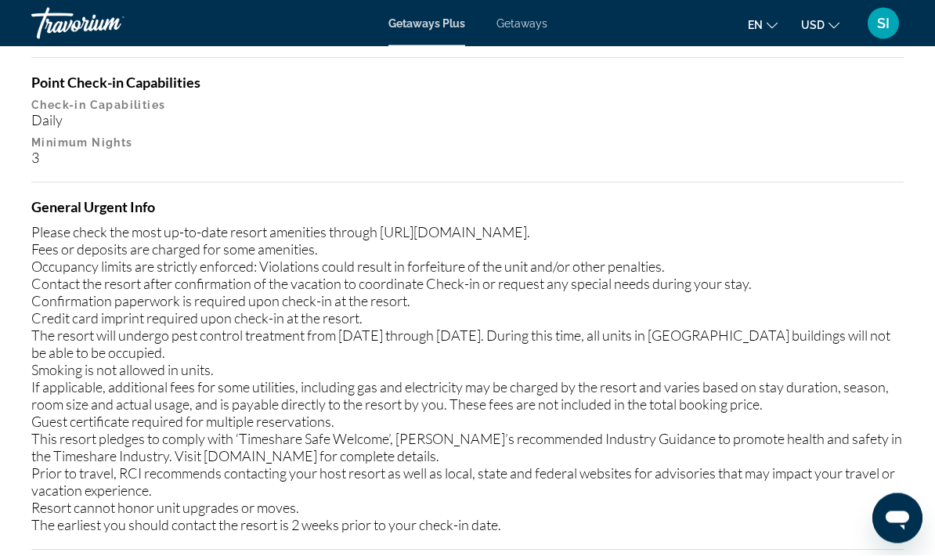
scroll to position [63, 0]
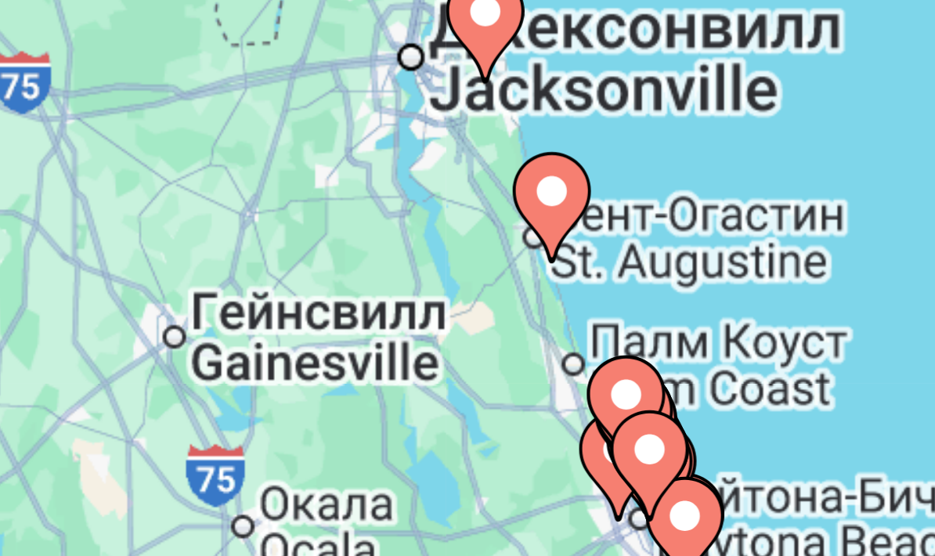
type input "**********"
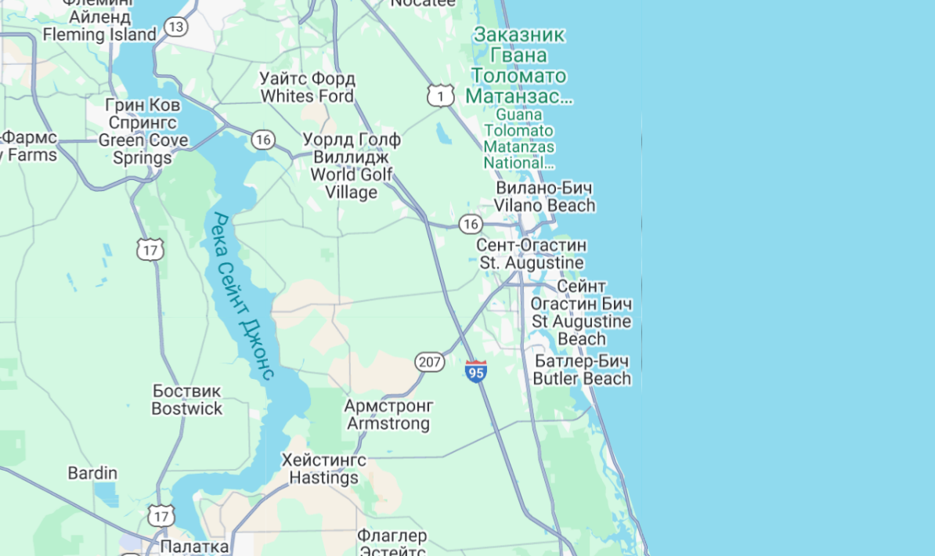
click at [110, 94] on div "Чтобы активировать перетаскивание с помощью клавиатуры, нажмите Alt + Ввод. Пос…" at bounding box center [467, 329] width 873 height 470
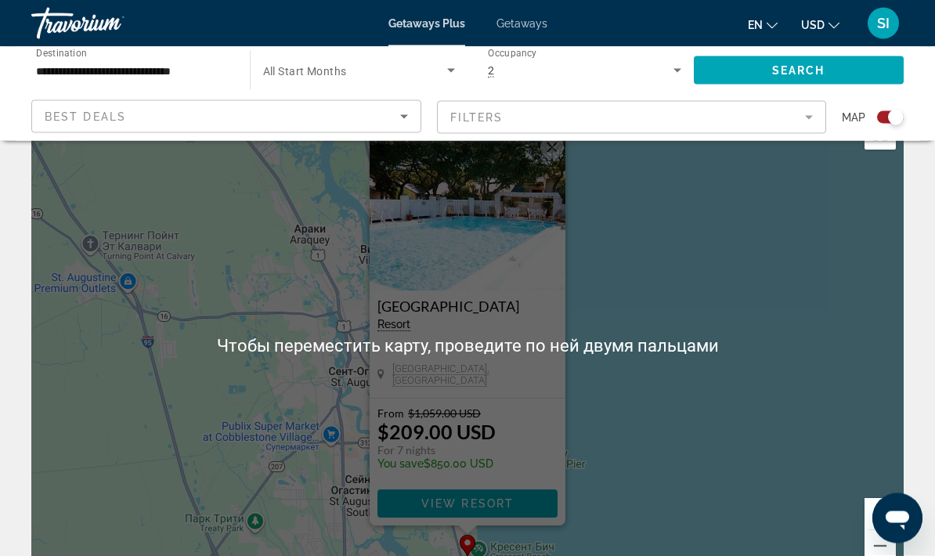
scroll to position [57, 0]
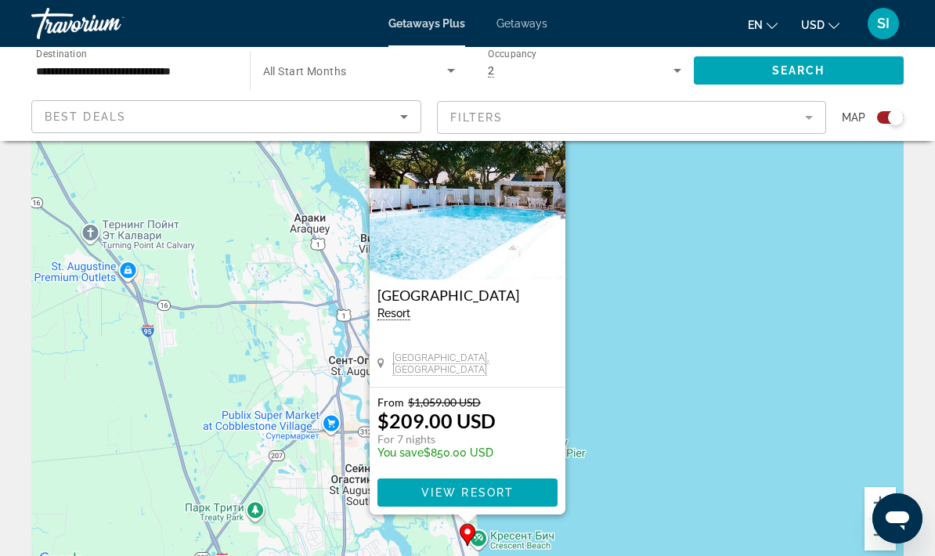
click at [493, 486] on span "View Resort" at bounding box center [467, 492] width 92 height 13
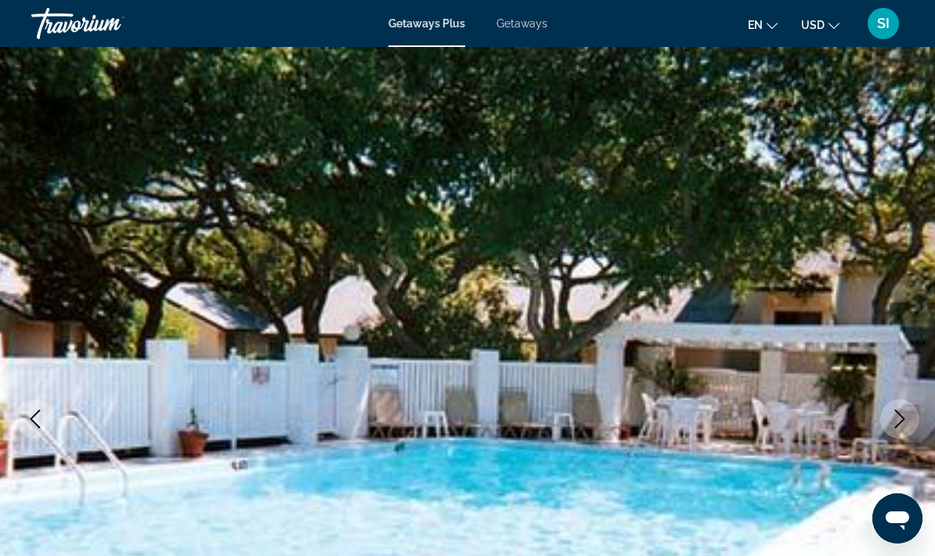
click at [902, 422] on icon "Next image" at bounding box center [900, 419] width 10 height 19
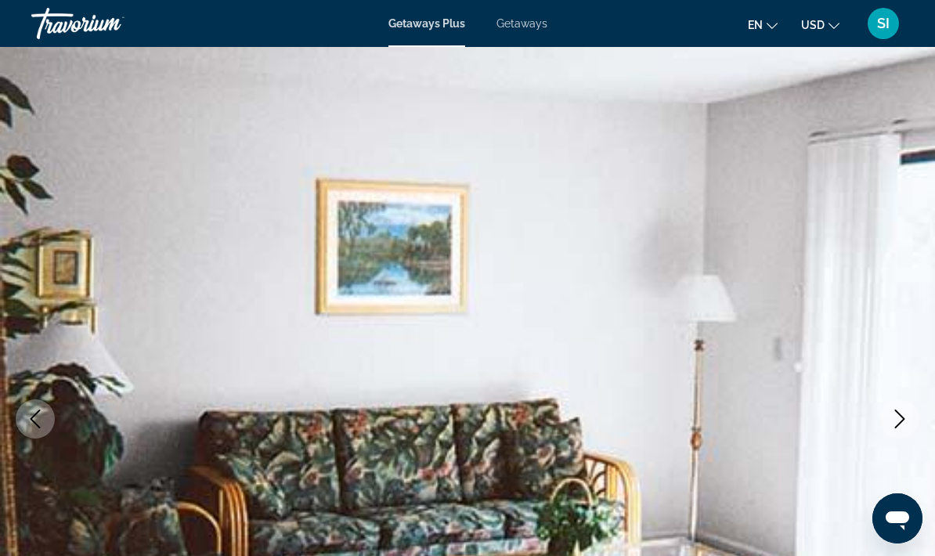
click at [909, 409] on button "Next image" at bounding box center [899, 418] width 39 height 39
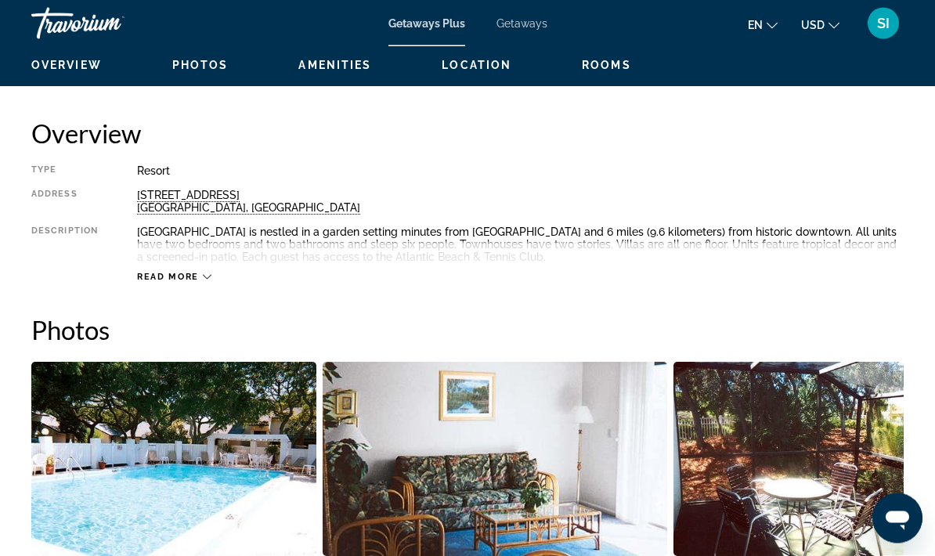
scroll to position [738, 0]
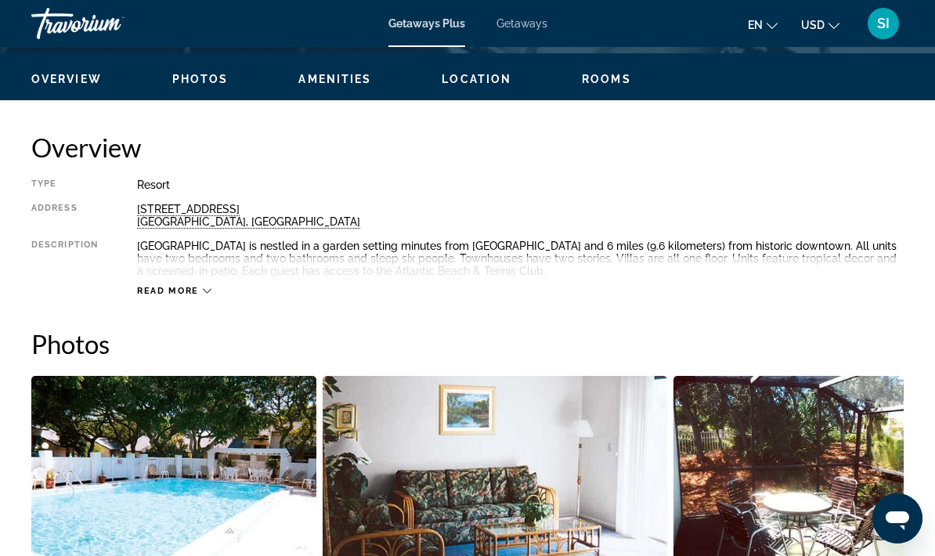
click at [201, 295] on div "Read more" at bounding box center [174, 291] width 74 height 10
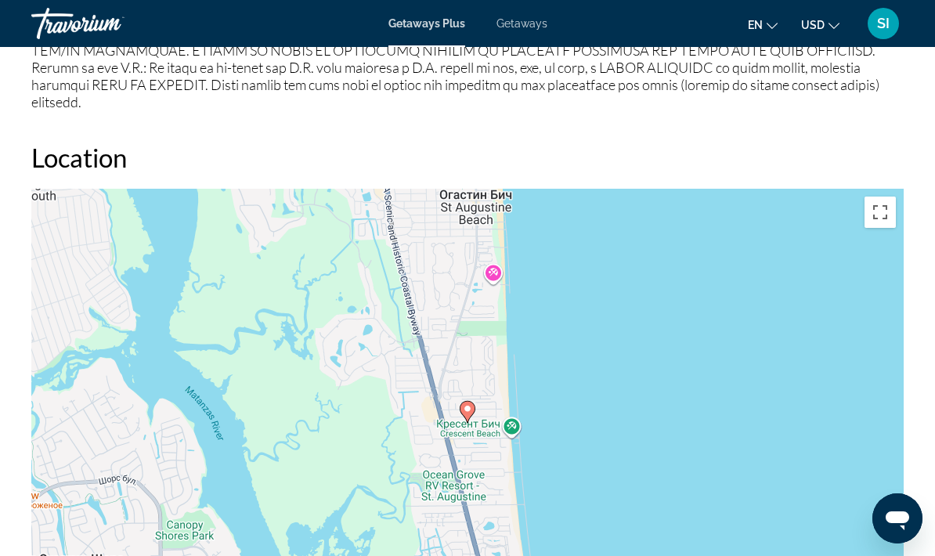
scroll to position [2109, 0]
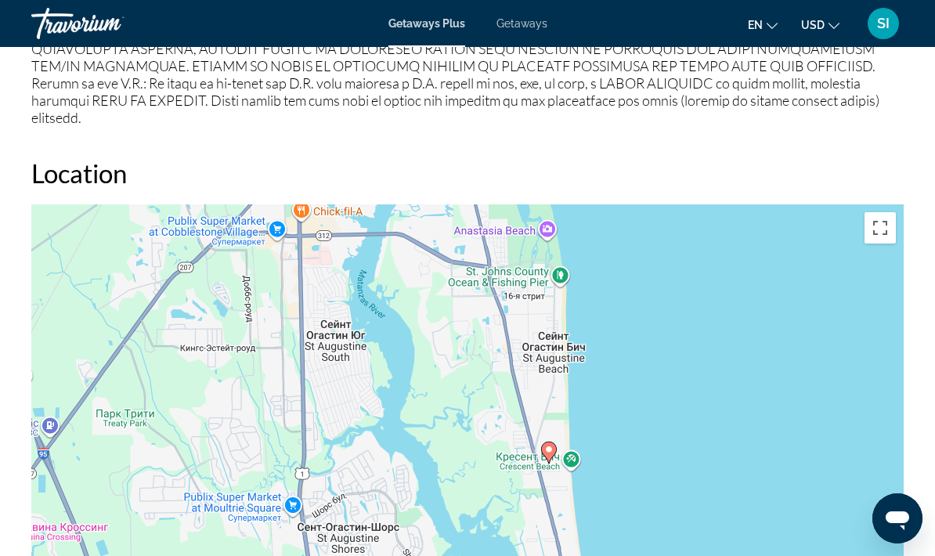
click at [551, 204] on div "Чтобы активировать перетаскивание с помощью клавиатуры, нажмите Alt + Ввод. Пос…" at bounding box center [467, 439] width 873 height 470
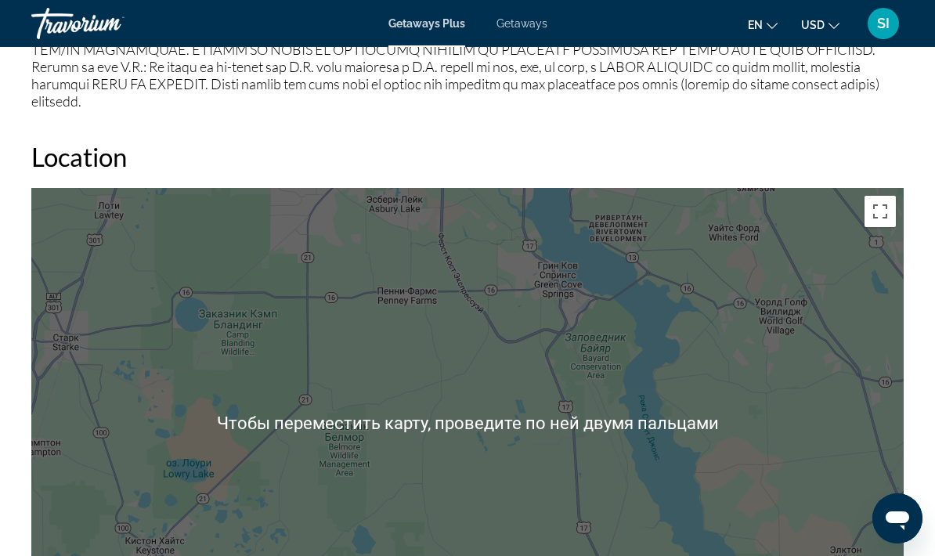
scroll to position [2095, 0]
